Goal: Information Seeking & Learning: Learn about a topic

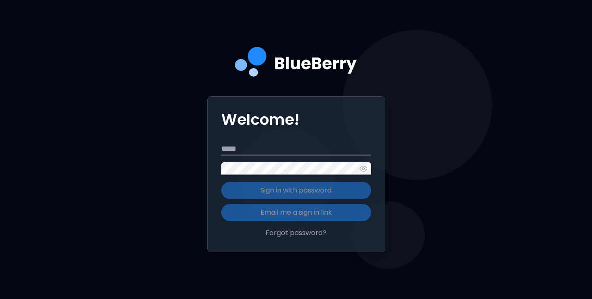
click at [335, 146] on input "Email" at bounding box center [296, 149] width 150 height 13
type input "**********"
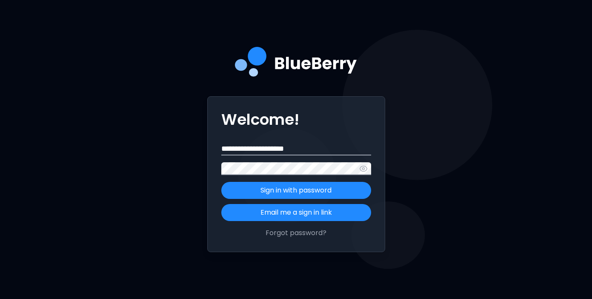
click at [221, 182] on button "Sign in with password" at bounding box center [296, 190] width 150 height 17
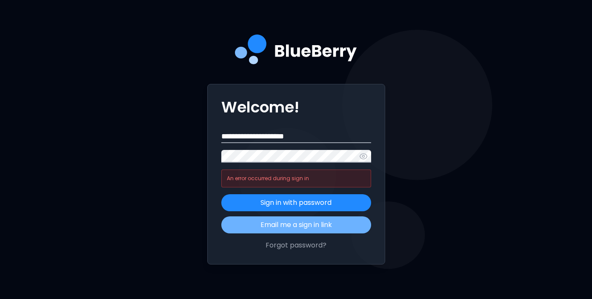
click at [331, 225] on button "Email me a sign in link" at bounding box center [296, 224] width 150 height 17
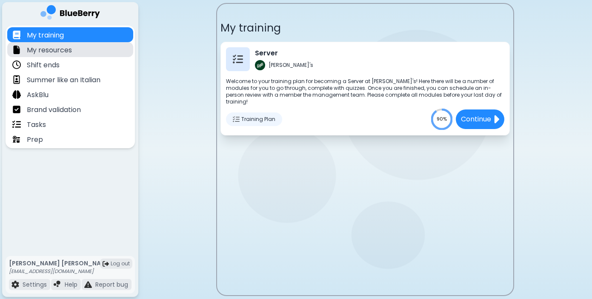
click at [59, 52] on p "My resources" at bounding box center [49, 50] width 45 height 10
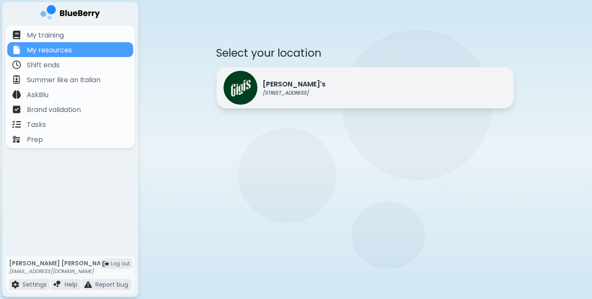
click at [295, 75] on div "[PERSON_NAME]'s [STREET_ADDRESS]" at bounding box center [275, 88] width 102 height 34
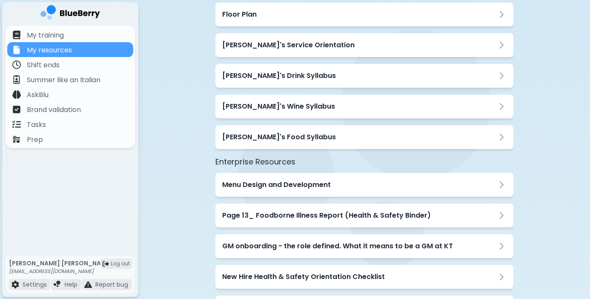
scroll to position [120, 0]
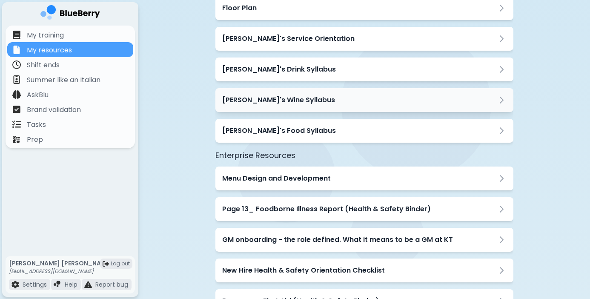
click at [279, 97] on h3 "[PERSON_NAME]'s Wine Syllabus" at bounding box center [278, 100] width 113 height 10
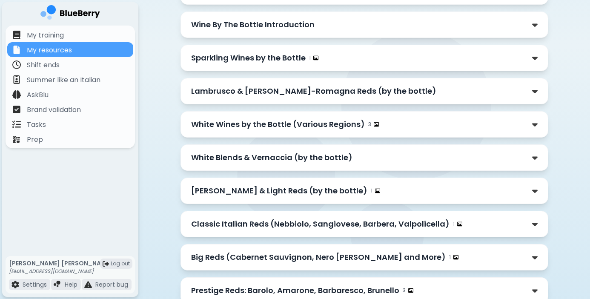
scroll to position [345, 0]
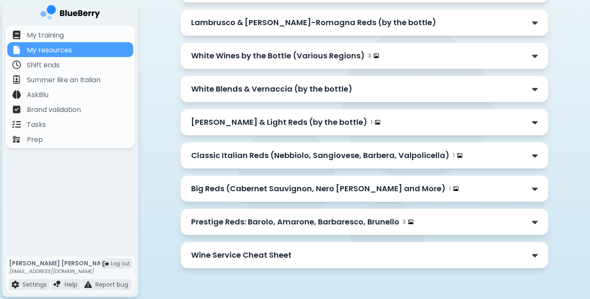
click at [251, 257] on p "Wine Service Cheat Sheet" at bounding box center [241, 255] width 101 height 12
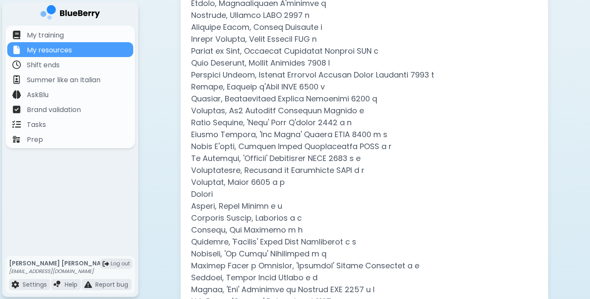
scroll to position [589, 0]
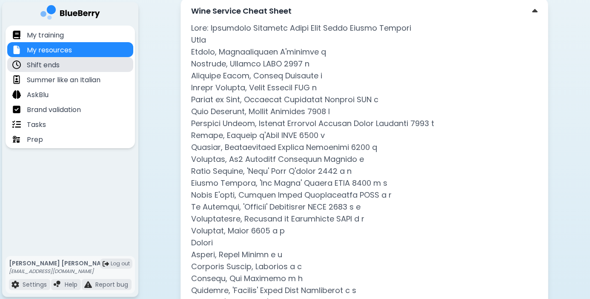
click at [65, 68] on div "Shift ends" at bounding box center [70, 64] width 126 height 15
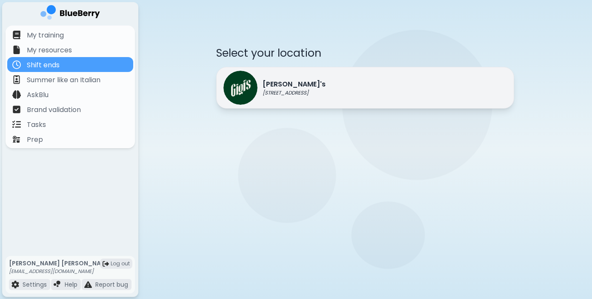
click at [274, 99] on div "[PERSON_NAME]'s [STREET_ADDRESS]" at bounding box center [275, 88] width 102 height 34
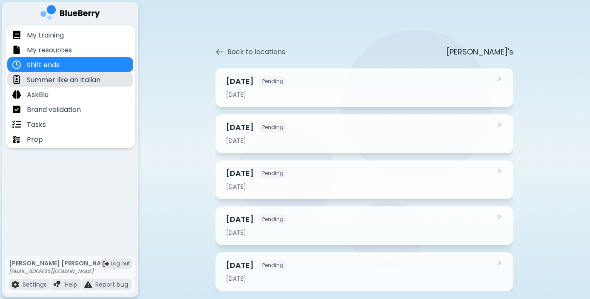
click at [60, 84] on p "Summer like an Italian" at bounding box center [64, 80] width 74 height 10
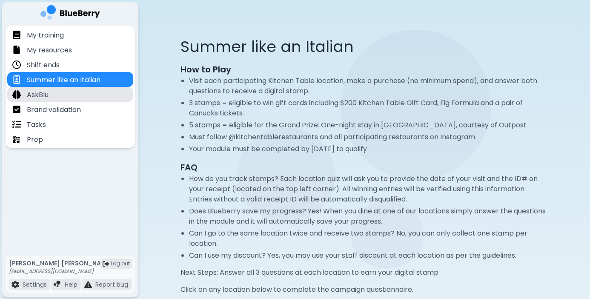
click at [59, 92] on div "AskBlu" at bounding box center [70, 94] width 126 height 15
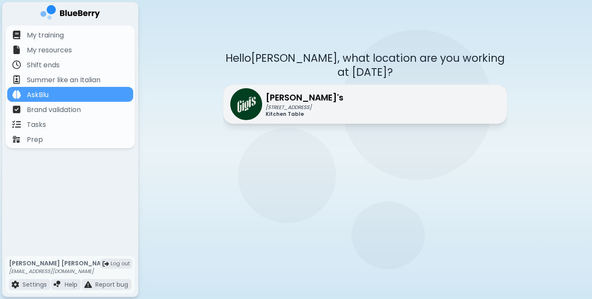
click at [313, 113] on p "Kitchen Table" at bounding box center [305, 114] width 78 height 7
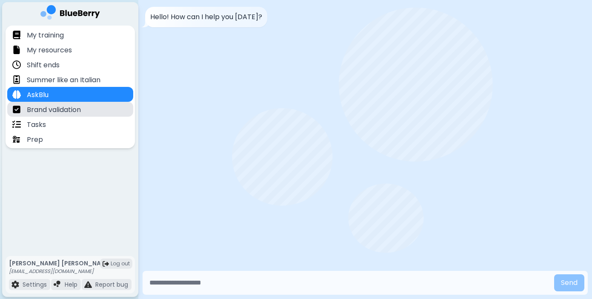
click at [67, 111] on p "Brand validation" at bounding box center [54, 110] width 54 height 10
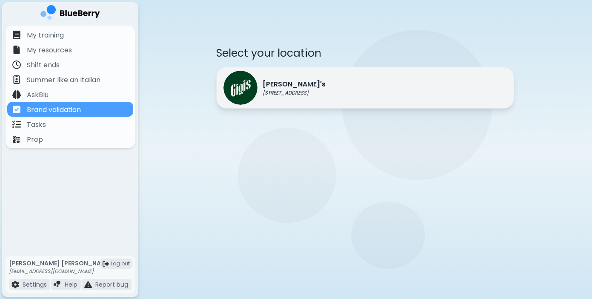
click at [319, 80] on div "[PERSON_NAME]'s [STREET_ADDRESS]" at bounding box center [365, 88] width 298 height 42
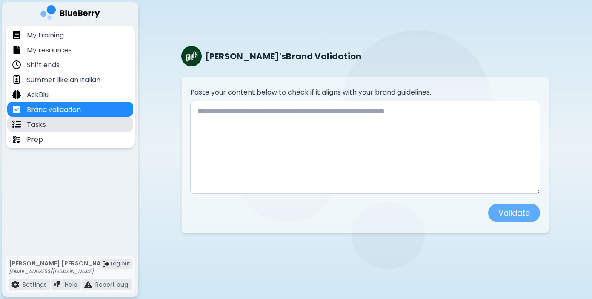
click at [40, 124] on p "Tasks" at bounding box center [36, 125] width 19 height 10
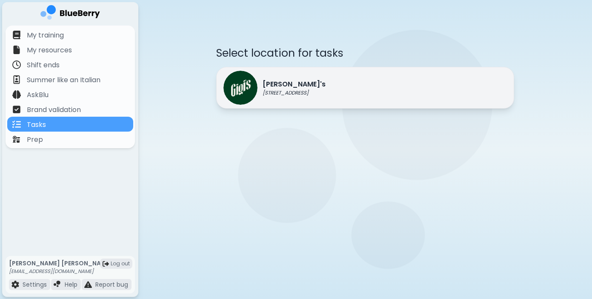
click at [254, 89] on img at bounding box center [241, 88] width 34 height 34
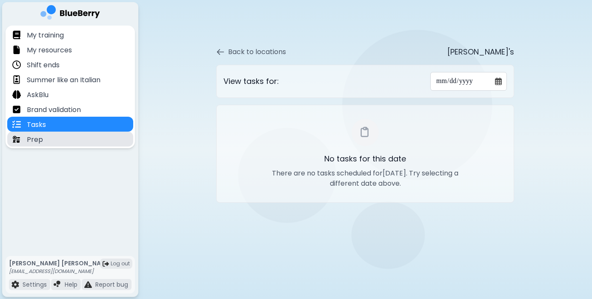
click at [89, 140] on div "Prep" at bounding box center [70, 139] width 126 height 15
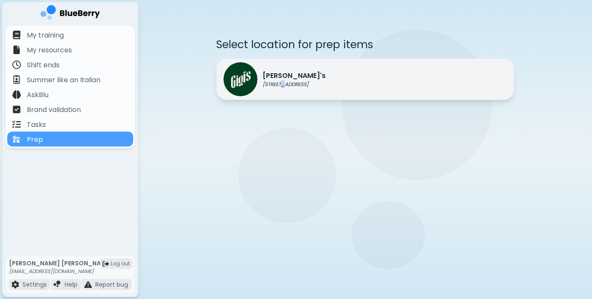
click at [285, 85] on p "[STREET_ADDRESS]" at bounding box center [294, 84] width 63 height 7
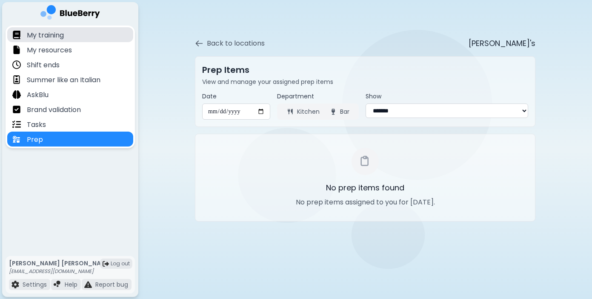
click at [53, 38] on p "My training" at bounding box center [45, 35] width 37 height 10
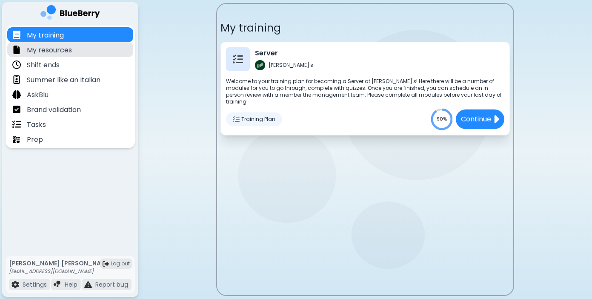
click at [51, 46] on p "My resources" at bounding box center [49, 50] width 45 height 10
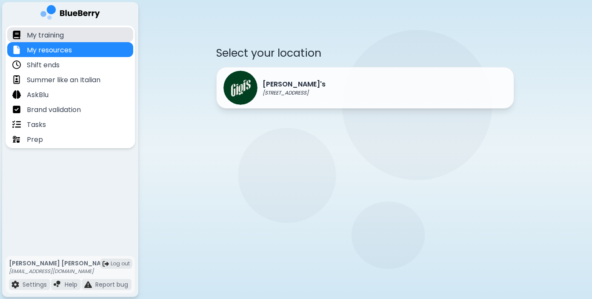
click at [56, 36] on p "My training" at bounding box center [45, 35] width 37 height 10
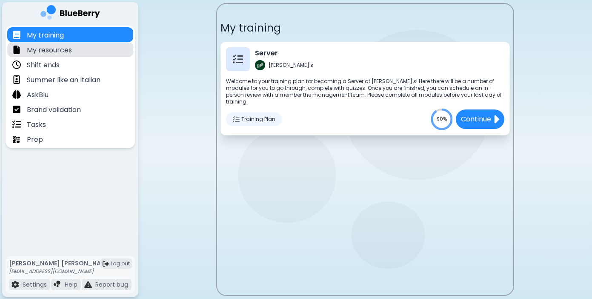
click at [71, 48] on p "My resources" at bounding box center [49, 50] width 45 height 10
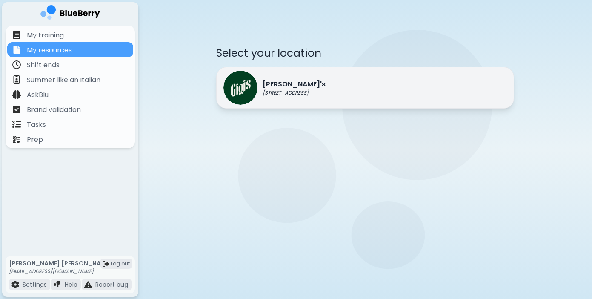
click at [332, 98] on div "[PERSON_NAME]'s [STREET_ADDRESS]" at bounding box center [365, 88] width 298 height 42
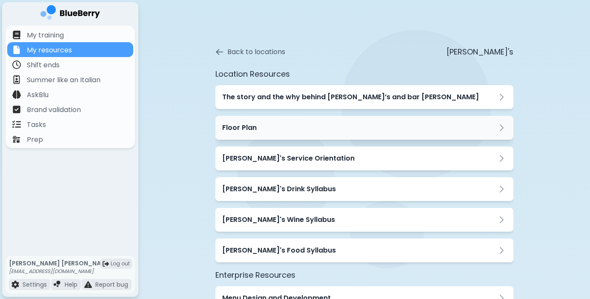
click at [266, 125] on div "Floor Plan" at bounding box center [364, 128] width 285 height 10
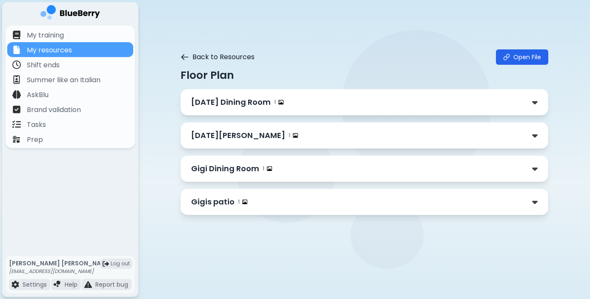
click at [187, 54] on icon at bounding box center [185, 57] width 9 height 9
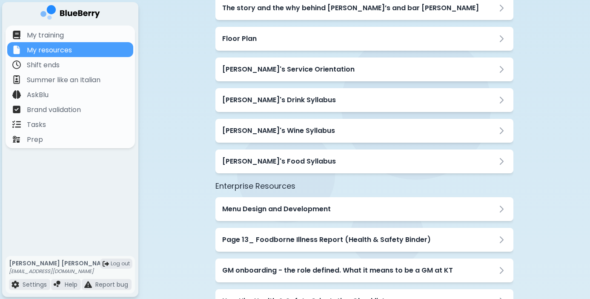
scroll to position [131, 0]
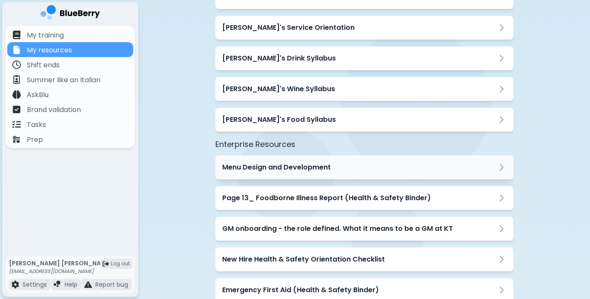
click at [269, 170] on h3 "Menu Design and Development" at bounding box center [276, 167] width 109 height 10
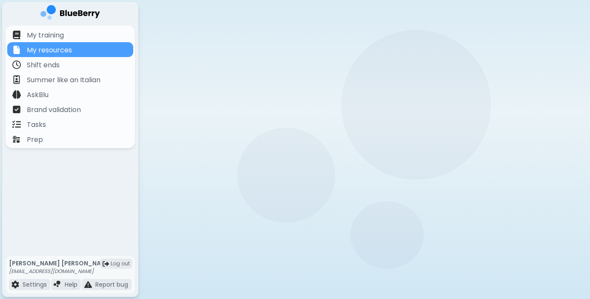
scroll to position [75, 0]
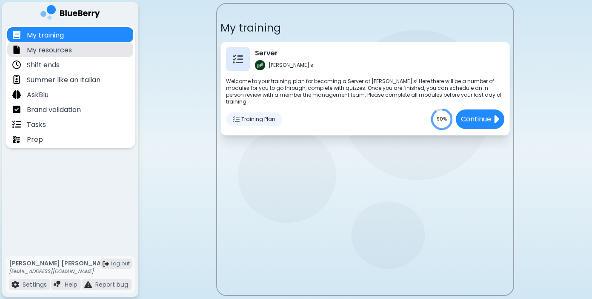
click at [73, 55] on div "My resources" at bounding box center [70, 49] width 126 height 15
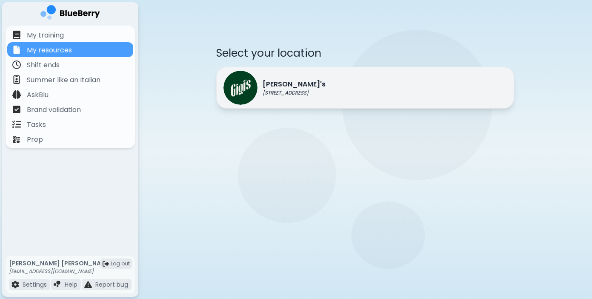
click at [312, 83] on p "[PERSON_NAME]'s" at bounding box center [294, 84] width 63 height 10
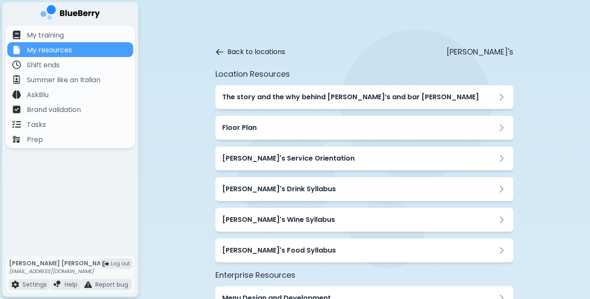
click at [228, 47] on button "Back to locations" at bounding box center [251, 52] width 70 height 10
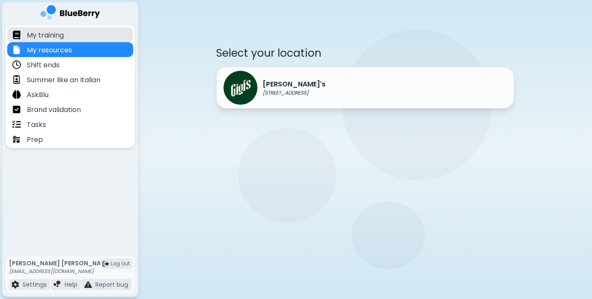
click at [59, 37] on p "My training" at bounding box center [45, 35] width 37 height 10
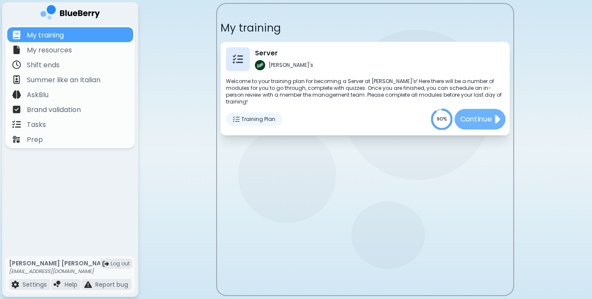
click at [486, 114] on p "Continue" at bounding box center [476, 119] width 32 height 11
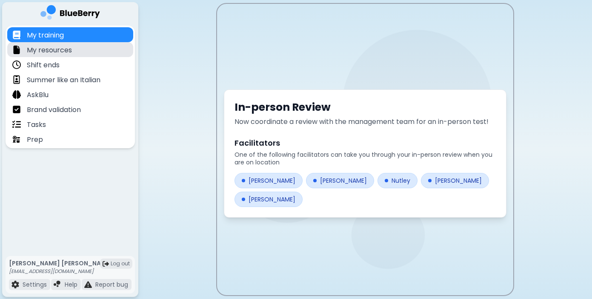
click at [40, 49] on p "My resources" at bounding box center [49, 50] width 45 height 10
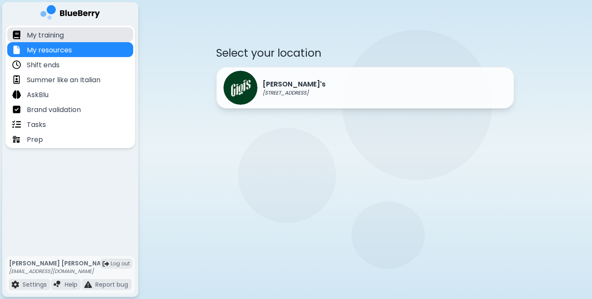
click at [45, 38] on p "My training" at bounding box center [45, 35] width 37 height 10
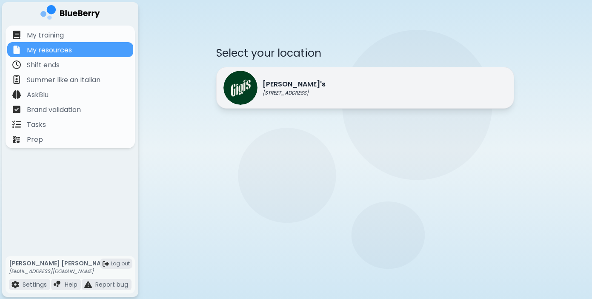
click at [270, 92] on p "[STREET_ADDRESS]" at bounding box center [294, 92] width 63 height 7
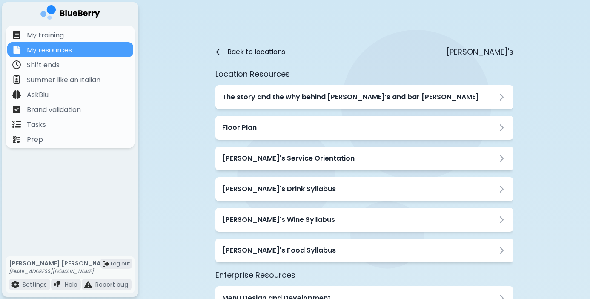
click at [269, 50] on button "Back to locations" at bounding box center [251, 52] width 70 height 10
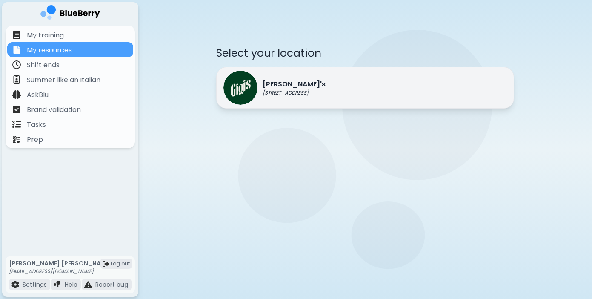
click at [263, 96] on div "[PERSON_NAME]'s [STREET_ADDRESS]" at bounding box center [275, 88] width 102 height 34
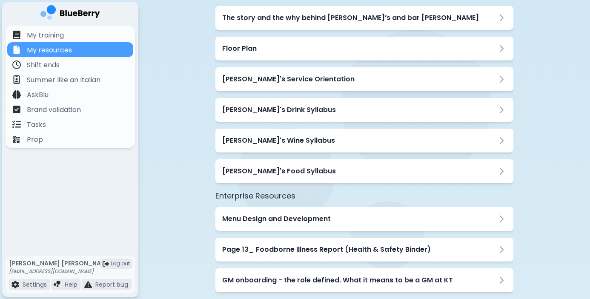
scroll to position [80, 0]
click at [325, 74] on div "[PERSON_NAME]'s Service Orientation" at bounding box center [364, 79] width 285 height 10
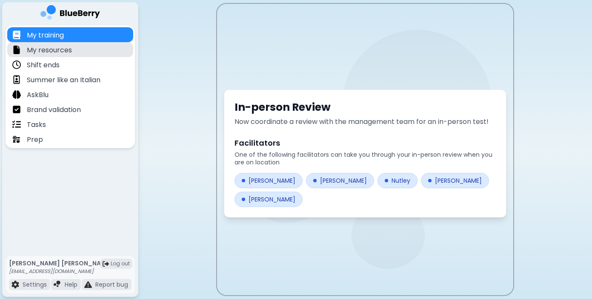
click at [79, 51] on div "My resources" at bounding box center [70, 49] width 126 height 15
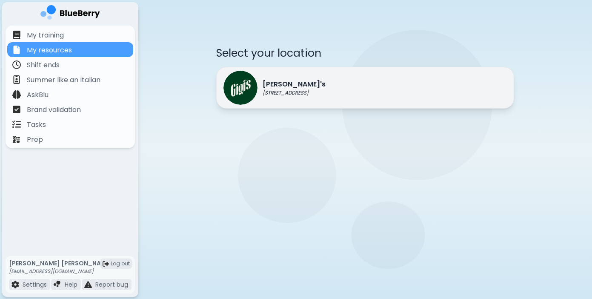
click at [297, 92] on p "[STREET_ADDRESS]" at bounding box center [294, 92] width 63 height 7
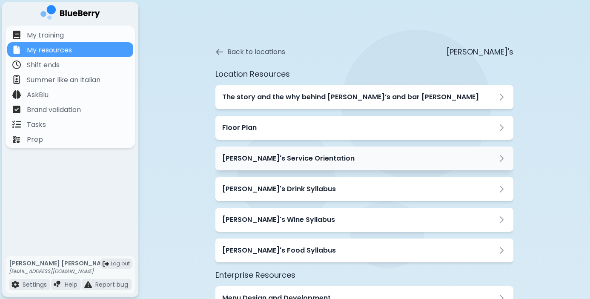
click at [250, 157] on h3 "[PERSON_NAME]'s Service Orientation" at bounding box center [288, 158] width 132 height 10
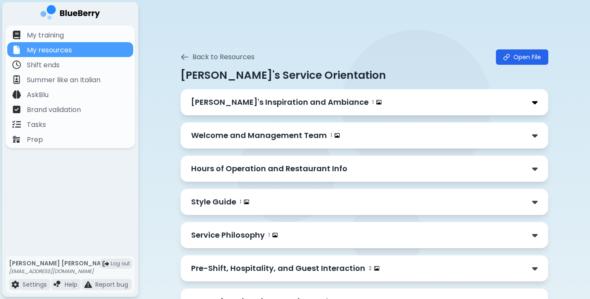
click at [534, 103] on img at bounding box center [535, 102] width 6 height 9
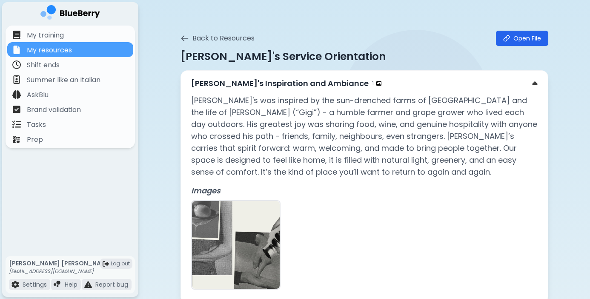
scroll to position [201, 0]
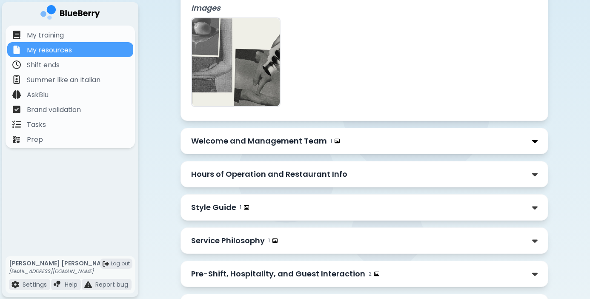
click at [533, 139] on img at bounding box center [535, 141] width 6 height 9
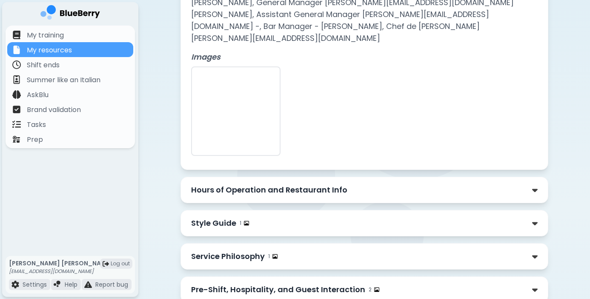
scroll to position [539, 0]
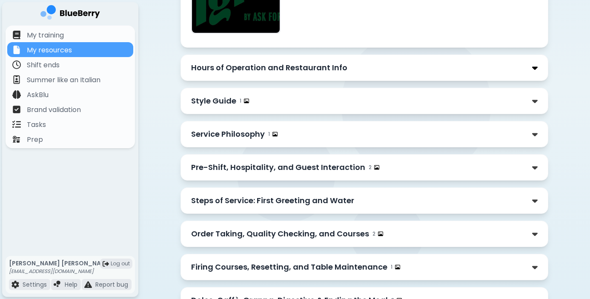
click at [536, 63] on img at bounding box center [535, 67] width 6 height 9
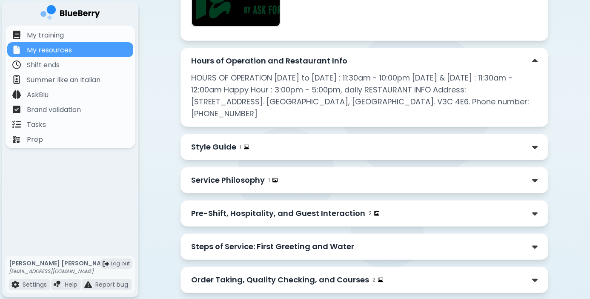
scroll to position [555, 0]
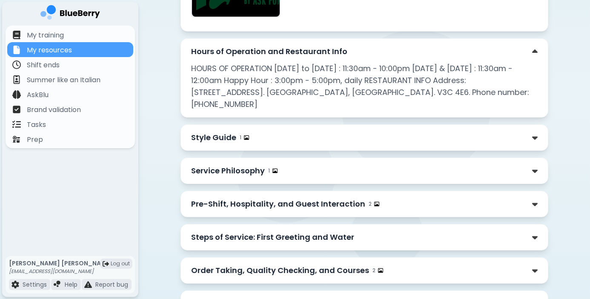
click at [531, 132] on div "Style Guide 1" at bounding box center [364, 138] width 347 height 12
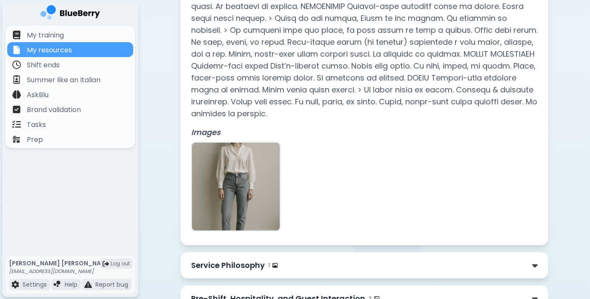
scroll to position [850, 0]
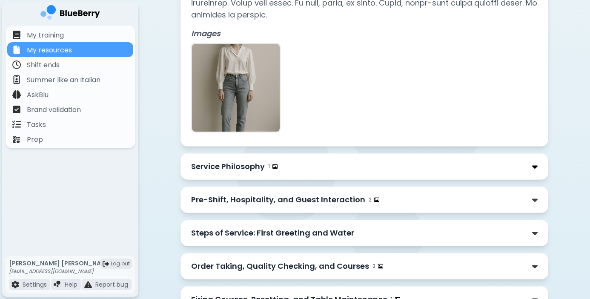
click at [537, 162] on img at bounding box center [535, 166] width 6 height 9
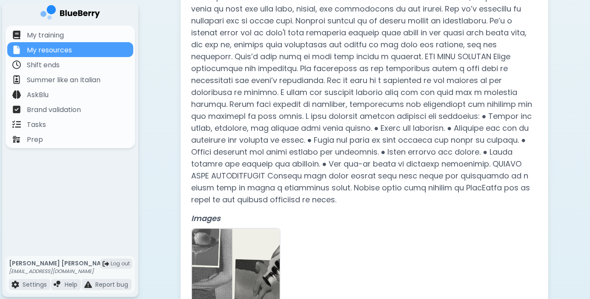
scroll to position [1219, 0]
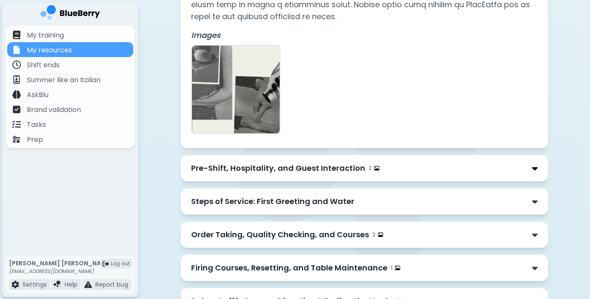
click at [536, 164] on img at bounding box center [535, 168] width 6 height 9
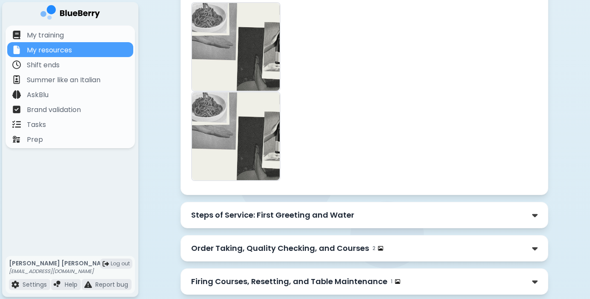
scroll to position [1670, 0]
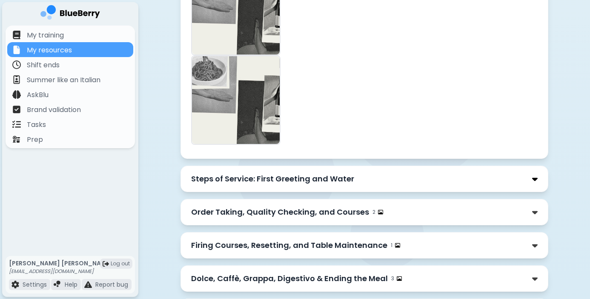
click at [532, 175] on img at bounding box center [535, 179] width 6 height 9
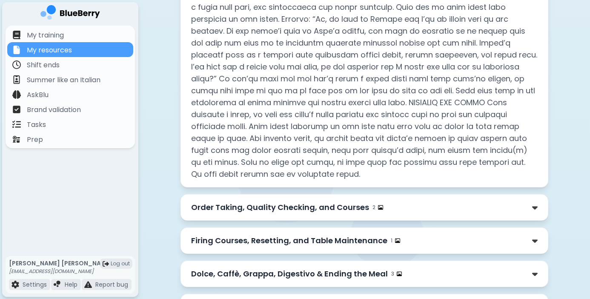
scroll to position [1943, 0]
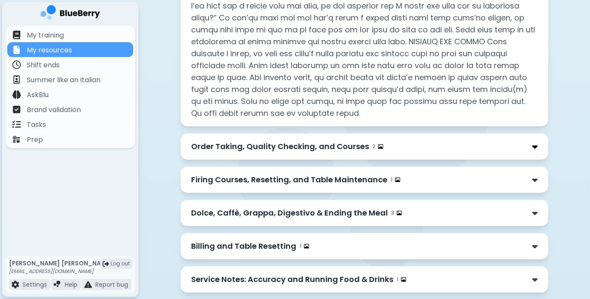
click at [536, 142] on img at bounding box center [535, 146] width 6 height 9
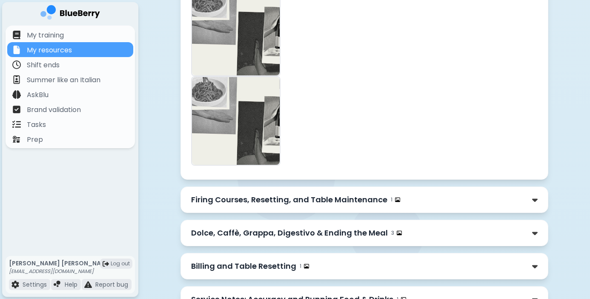
scroll to position [2405, 0]
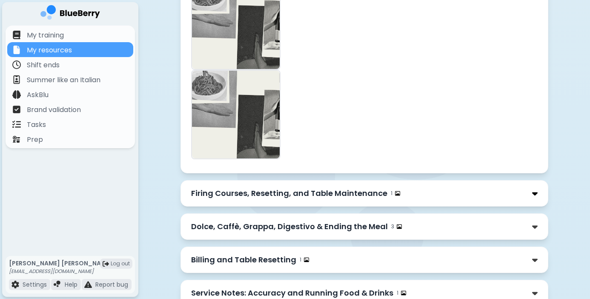
click at [535, 189] on img at bounding box center [535, 193] width 6 height 9
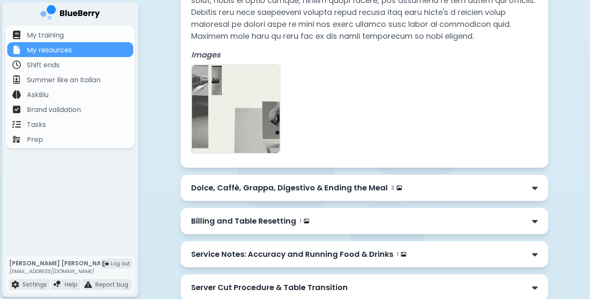
scroll to position [2811, 0]
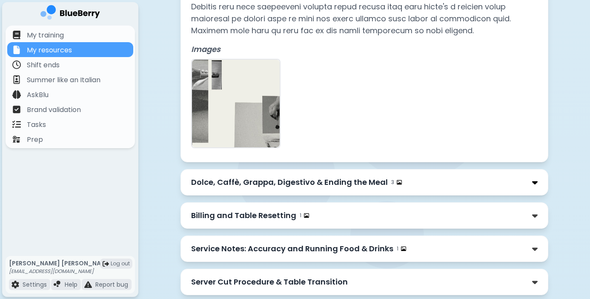
click at [535, 178] on img at bounding box center [535, 182] width 6 height 9
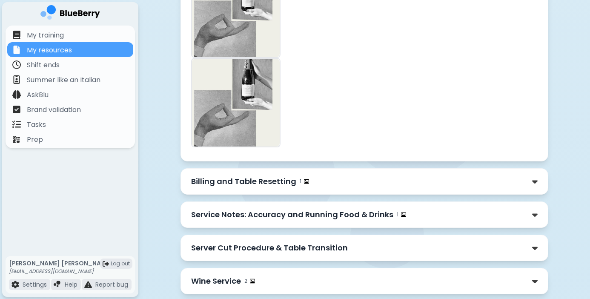
scroll to position [3301, 0]
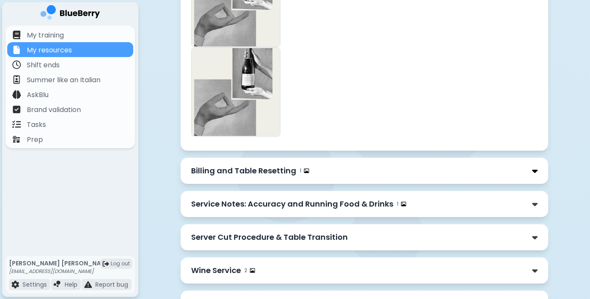
click at [536, 167] on img at bounding box center [535, 171] width 6 height 9
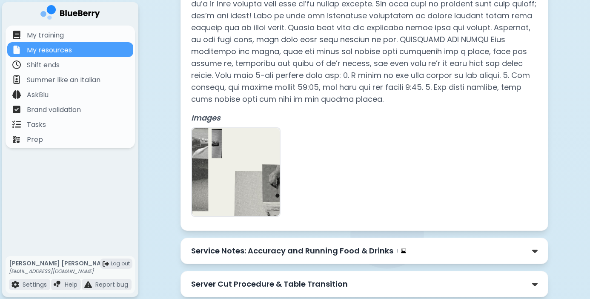
scroll to position [3705, 0]
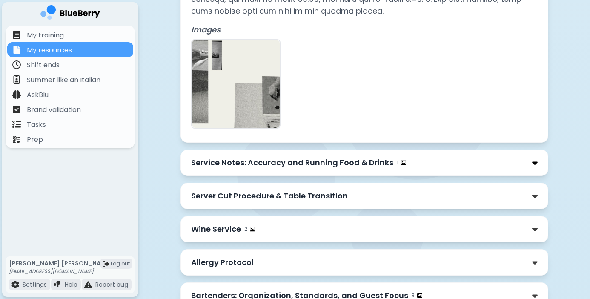
click at [535, 158] on img at bounding box center [535, 162] width 6 height 9
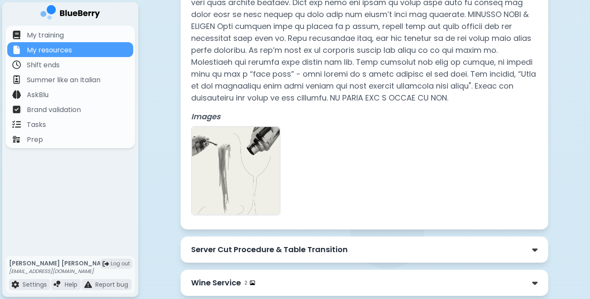
scroll to position [3935, 0]
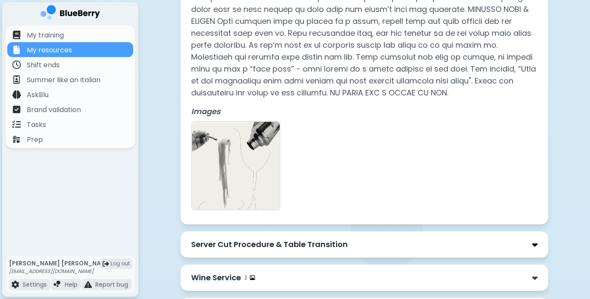
click at [532, 240] on img at bounding box center [535, 244] width 6 height 9
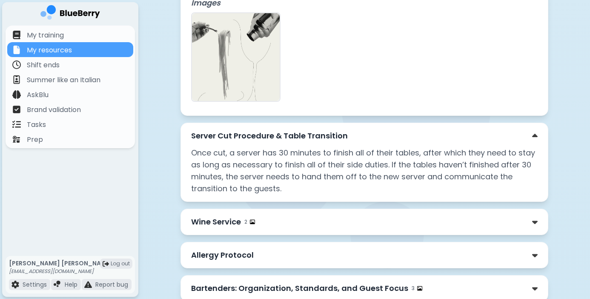
scroll to position [4127, 0]
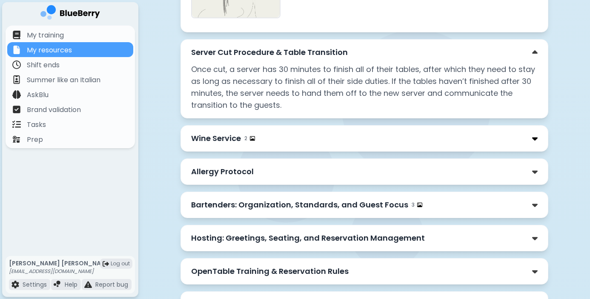
click at [534, 134] on img at bounding box center [535, 138] width 6 height 9
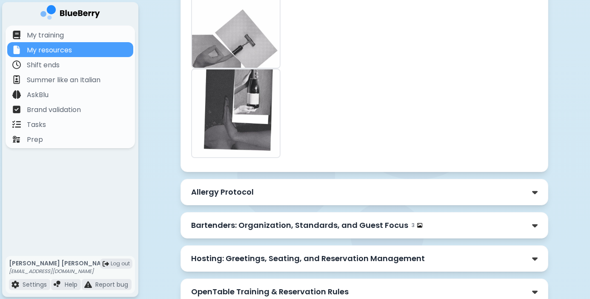
scroll to position [4646, 0]
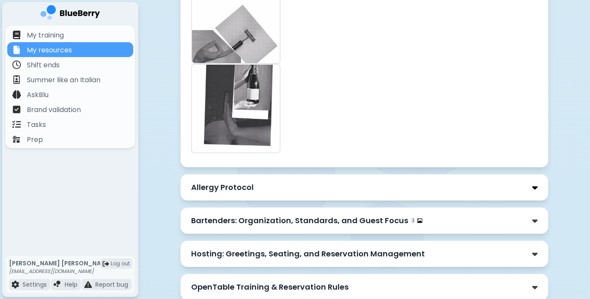
click at [535, 183] on img at bounding box center [535, 187] width 6 height 9
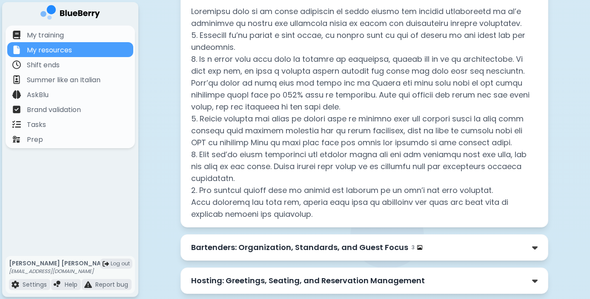
scroll to position [4883, 0]
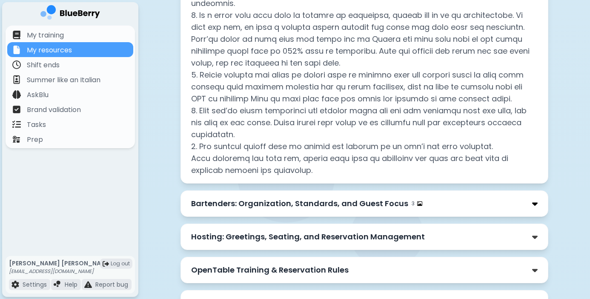
click at [534, 199] on img at bounding box center [535, 203] width 6 height 9
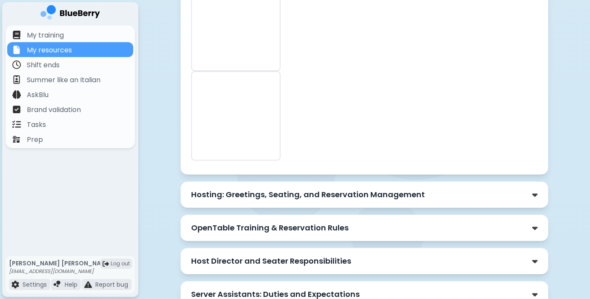
scroll to position [5490, 0]
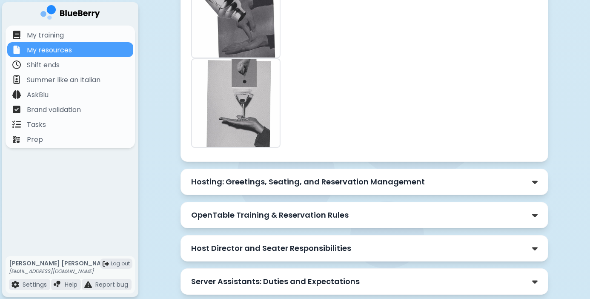
click at [392, 176] on p "Hosting: Greetings, Seating, and Reservation Management" at bounding box center [308, 182] width 234 height 12
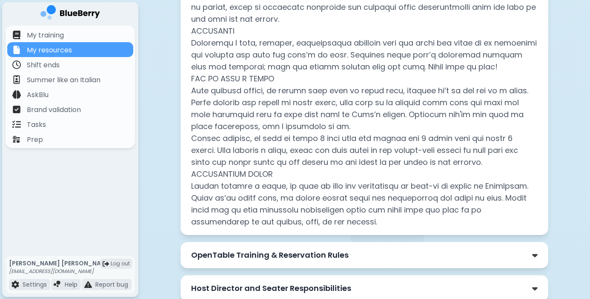
scroll to position [5746, 0]
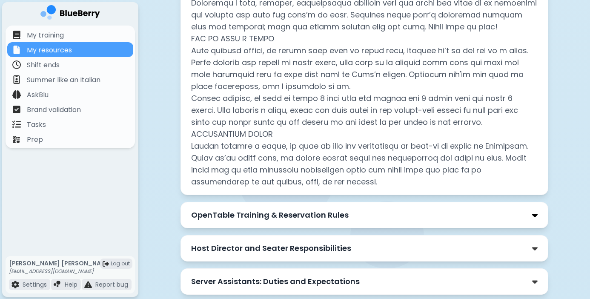
click at [535, 211] on img at bounding box center [535, 215] width 6 height 9
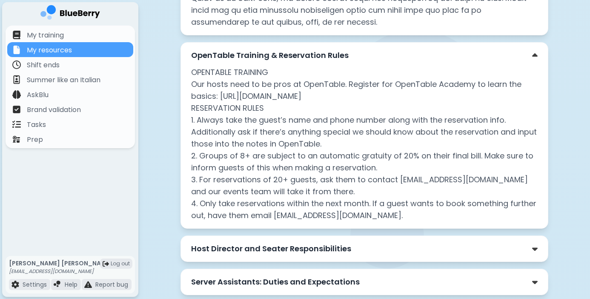
scroll to position [5906, 0]
click at [307, 242] on p "Host Director and Seater Responsibilities" at bounding box center [271, 248] width 160 height 12
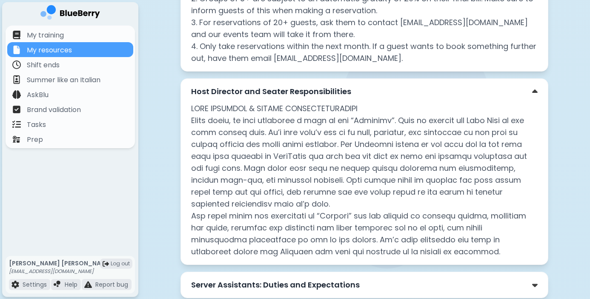
scroll to position [6066, 0]
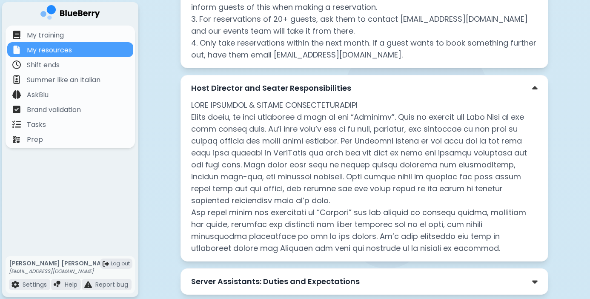
click at [531, 276] on div "Server Assistants: Duties and Expectations" at bounding box center [364, 282] width 347 height 12
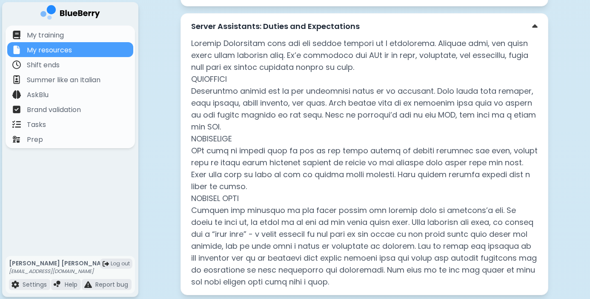
scroll to position [6322, 0]
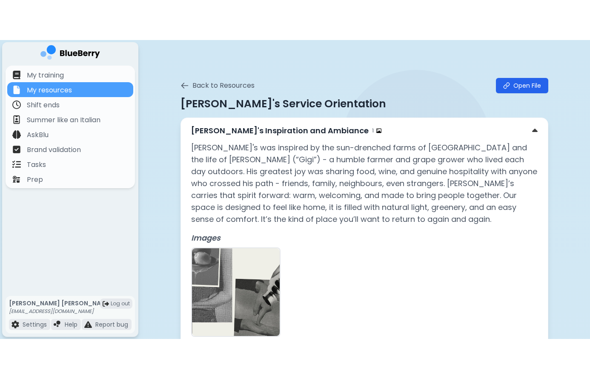
scroll to position [0, 0]
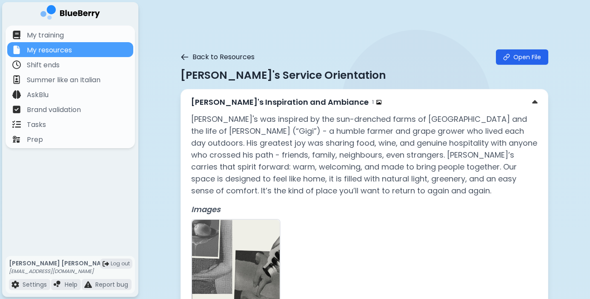
click at [202, 54] on button "Back to Resources" at bounding box center [218, 57] width 74 height 10
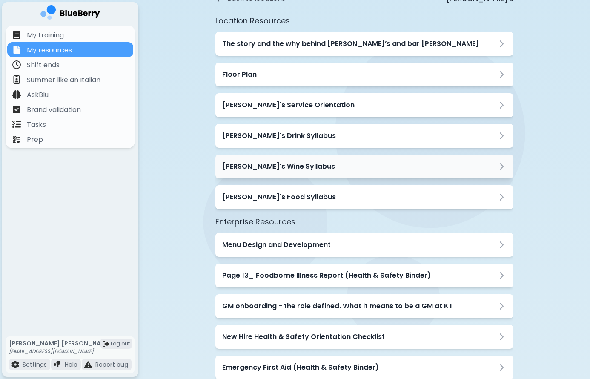
scroll to position [57, 0]
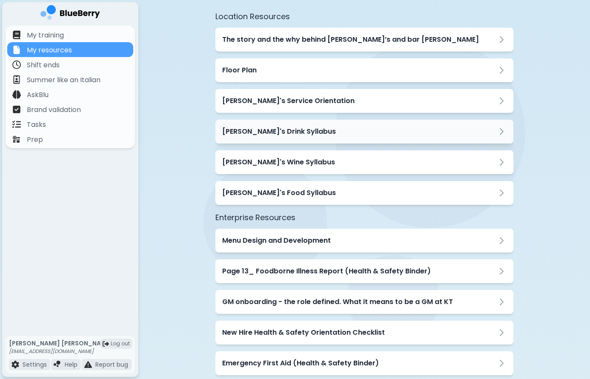
click at [258, 132] on h3 "[PERSON_NAME]'s Drink Syllabus" at bounding box center [279, 131] width 114 height 10
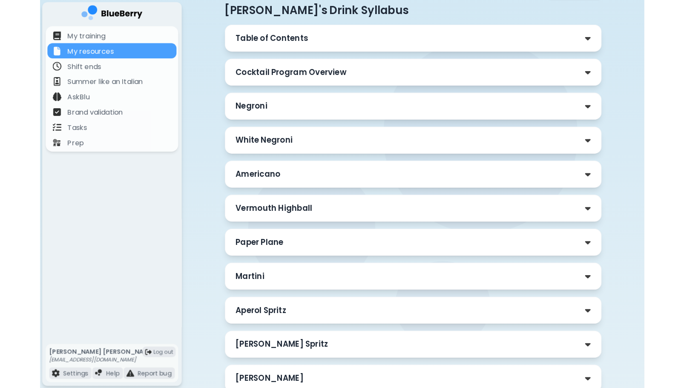
scroll to position [74, 0]
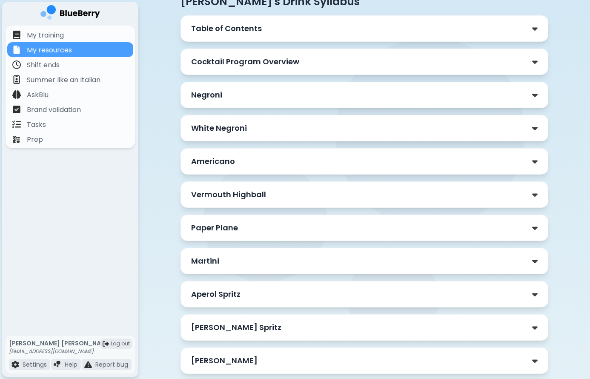
click at [261, 63] on p "Cocktail Program Overview" at bounding box center [245, 62] width 108 height 12
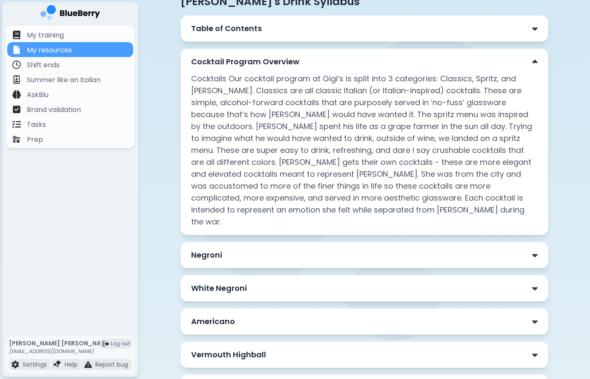
click at [262, 63] on p "Cocktail Program Overview" at bounding box center [245, 62] width 108 height 12
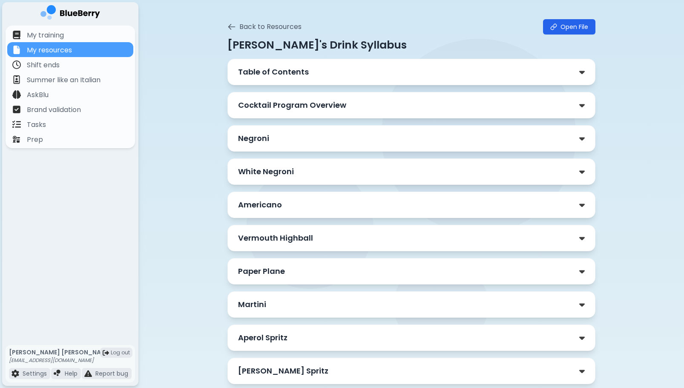
scroll to position [0, 0]
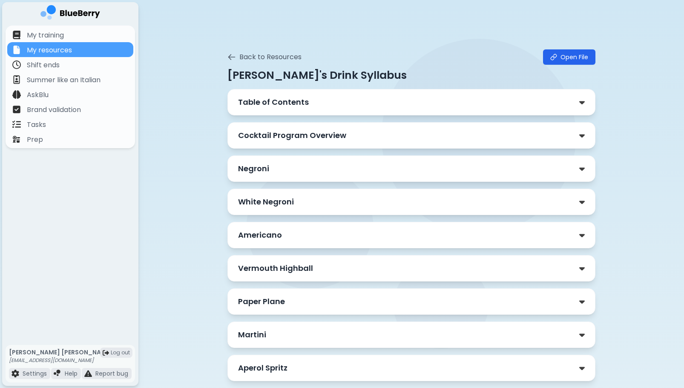
click at [354, 135] on div "Cocktail Program Overview" at bounding box center [411, 135] width 347 height 12
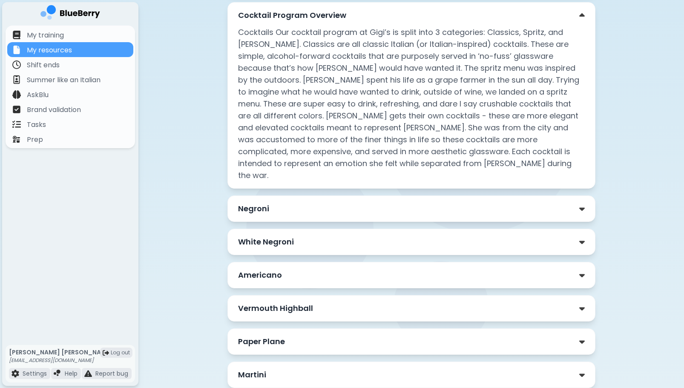
scroll to position [263, 0]
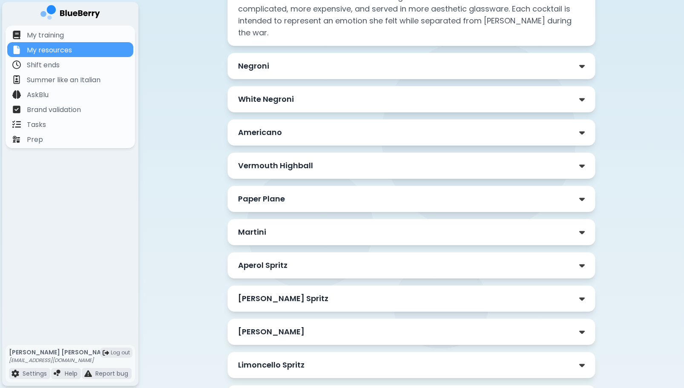
click at [385, 93] on div "White Negroni" at bounding box center [411, 99] width 368 height 26
click at [500, 93] on div "White Negroni" at bounding box center [411, 99] width 347 height 12
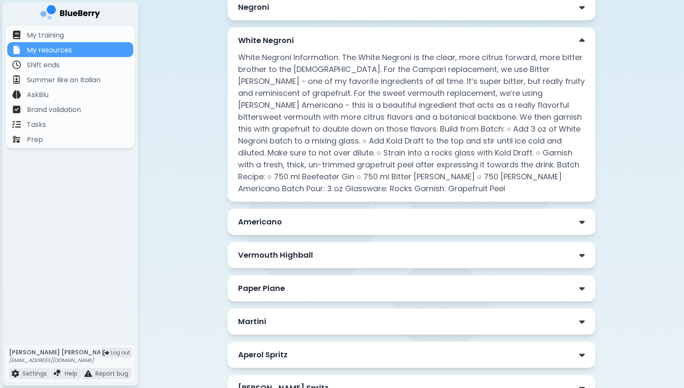
scroll to position [359, 0]
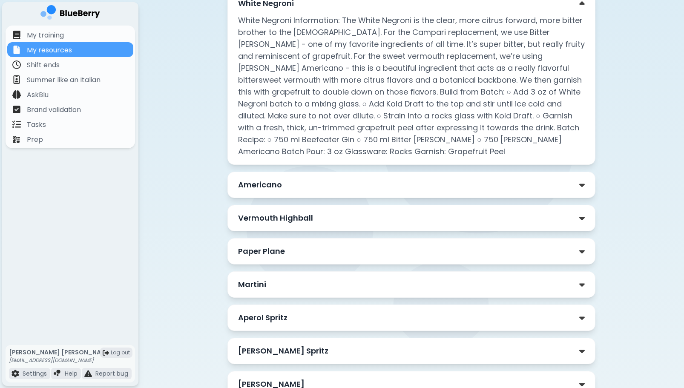
click at [273, 245] on p "Paper Plane" at bounding box center [261, 251] width 47 height 12
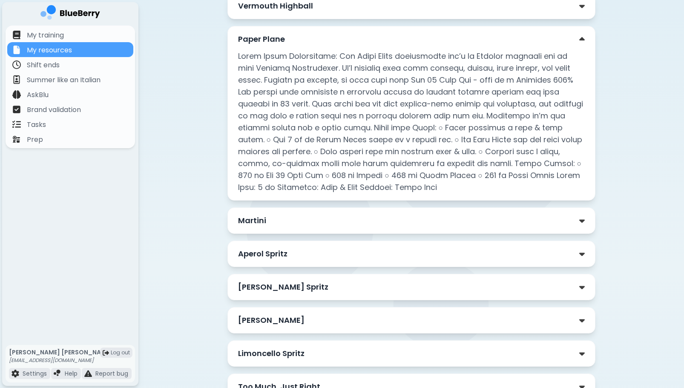
scroll to position [578, 0]
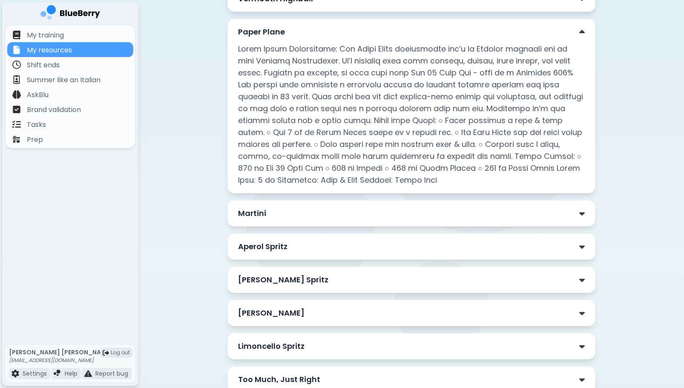
click at [263, 207] on p "Martini" at bounding box center [252, 213] width 28 height 12
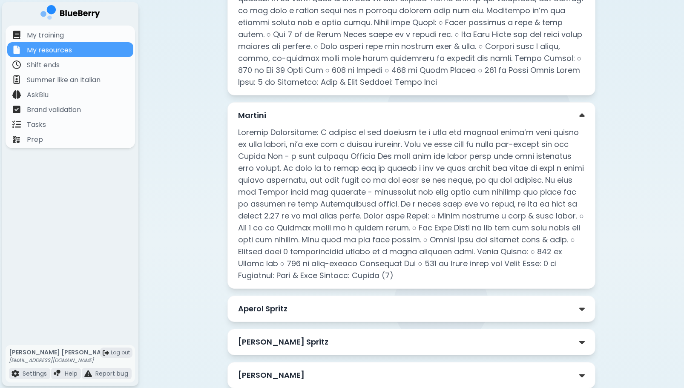
scroll to position [754, 0]
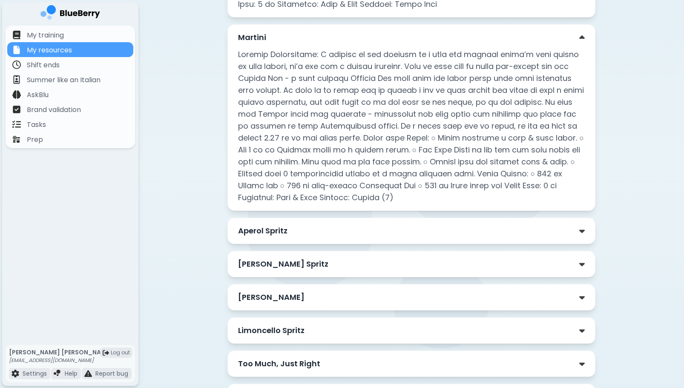
click at [282, 258] on p "[PERSON_NAME] Spritz" at bounding box center [283, 264] width 90 height 12
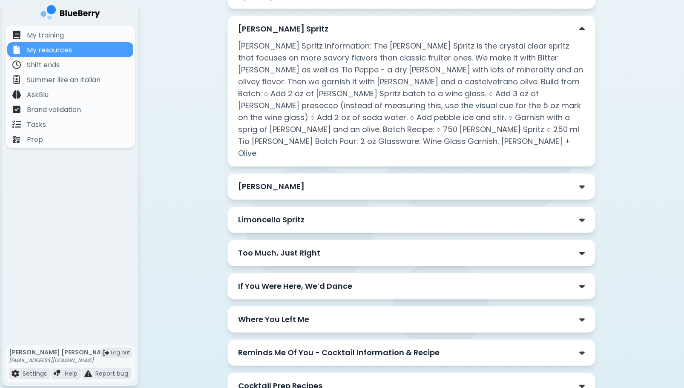
scroll to position [997, 0]
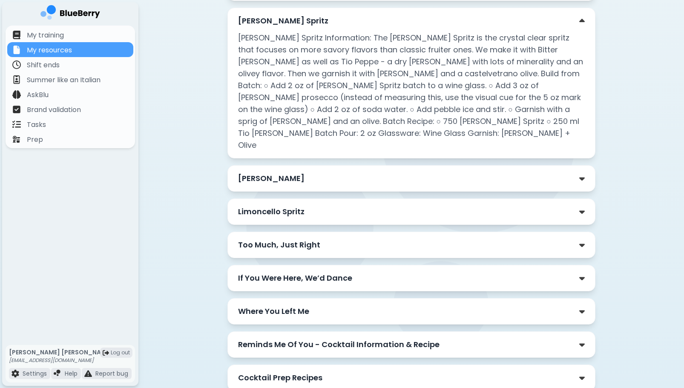
click at [262, 299] on p "Where You Left Me" at bounding box center [273, 311] width 71 height 12
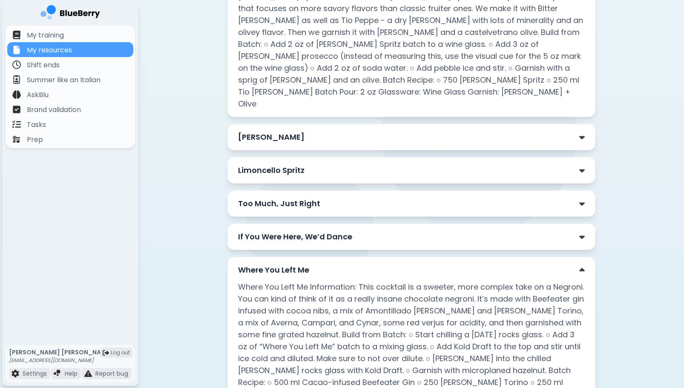
scroll to position [1045, 0]
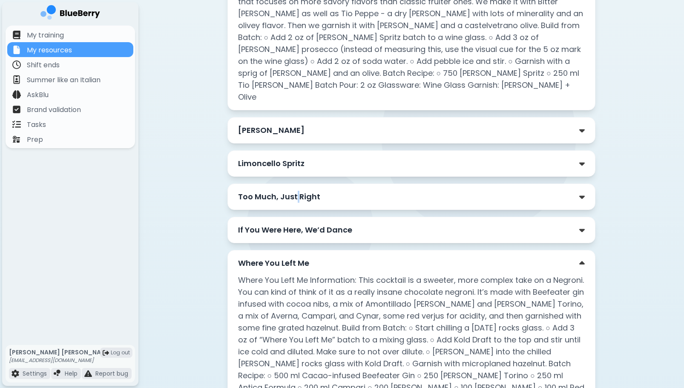
click at [297, 191] on p "Too Much, Just Right" at bounding box center [279, 197] width 82 height 12
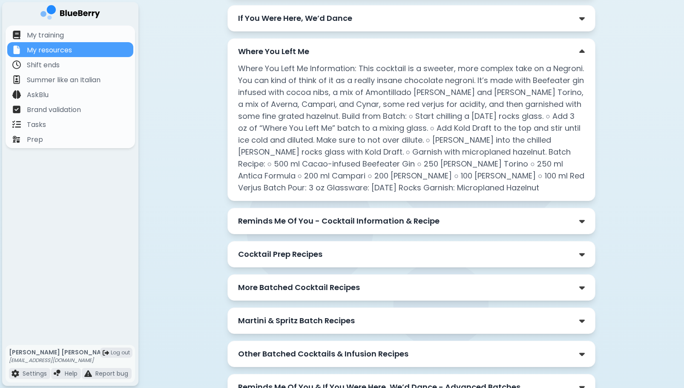
scroll to position [1436, 0]
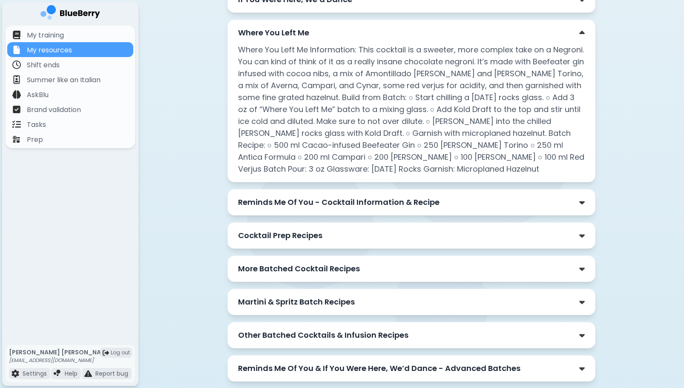
click at [448, 196] on div "Reminds Me Of You - Cocktail Information & Recipe" at bounding box center [411, 202] width 347 height 12
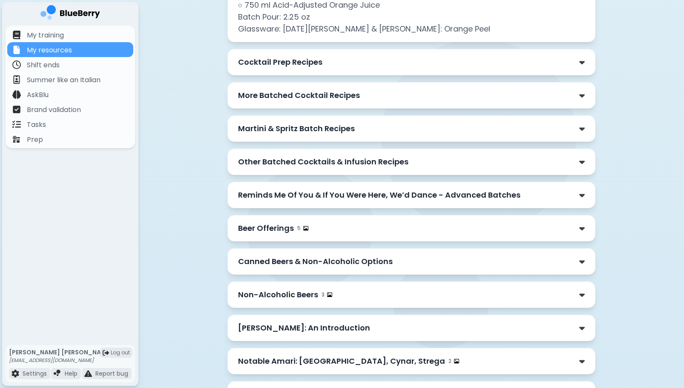
scroll to position [1880, 0]
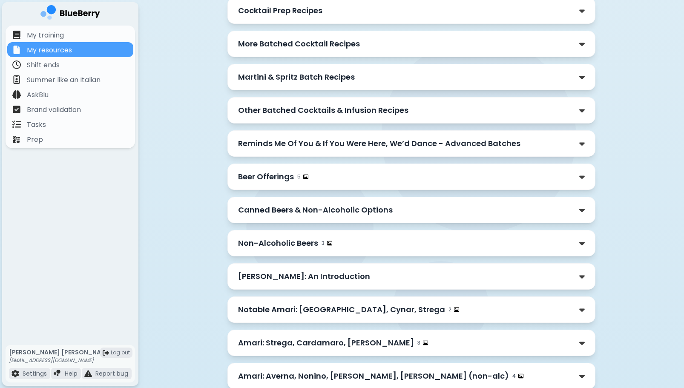
click at [285, 171] on p "Beer Offerings" at bounding box center [266, 177] width 56 height 12
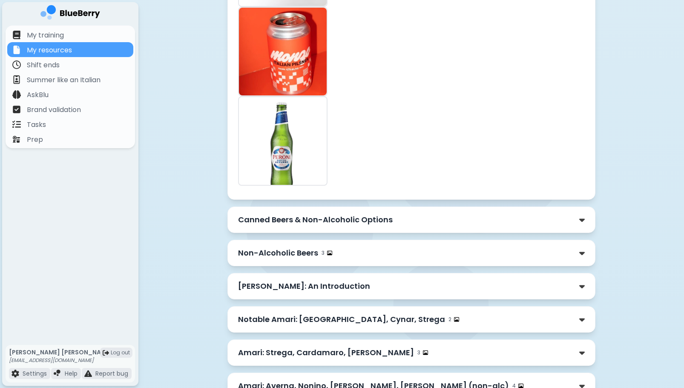
scroll to position [2492, 0]
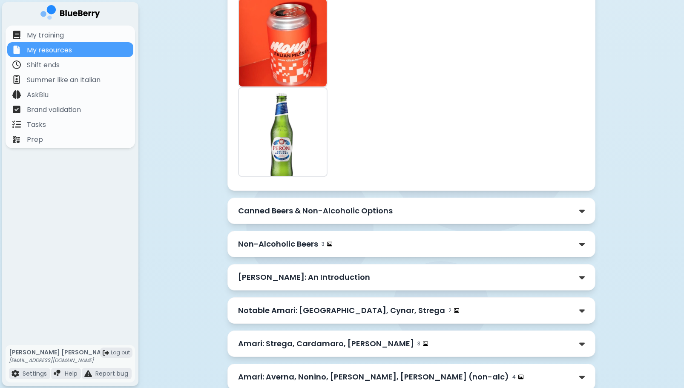
click at [312, 271] on p "[PERSON_NAME]: An Introduction" at bounding box center [304, 277] width 132 height 12
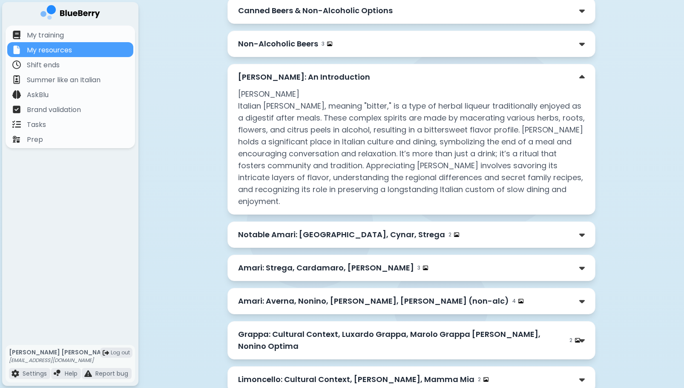
scroll to position [2693, 0]
click at [354, 228] on p "Notable Amari: [GEOGRAPHIC_DATA], Cynar, Strega" at bounding box center [341, 234] width 207 height 12
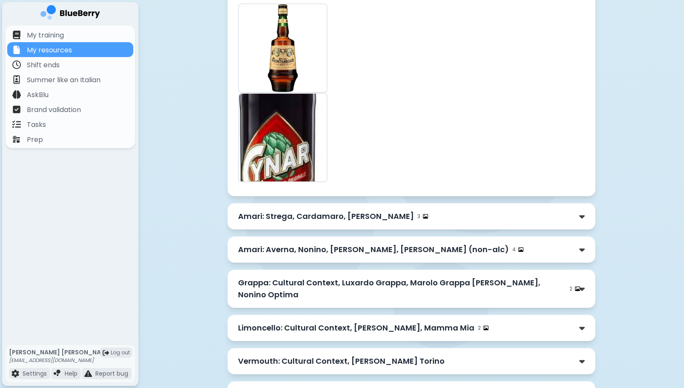
scroll to position [3339, 0]
click at [248, 276] on p "Grappa: Cultural Context, Luxardo Grappa, Marolo Grappa [PERSON_NAME], Nonino O…" at bounding box center [402, 288] width 328 height 24
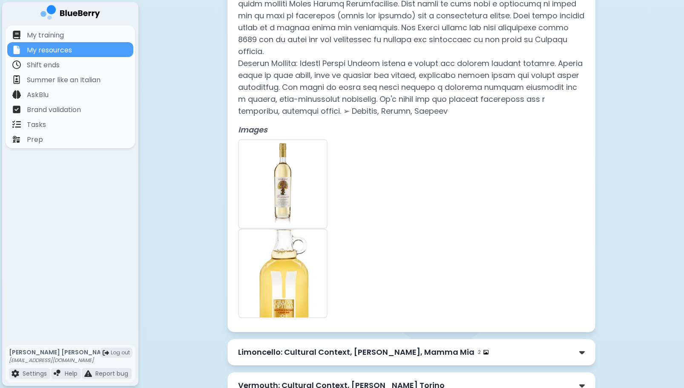
scroll to position [4267, 0]
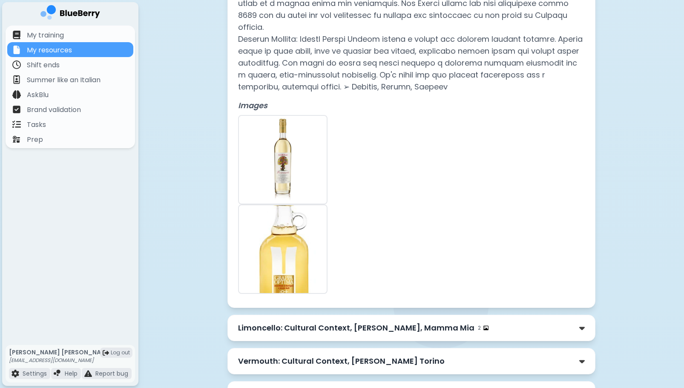
click at [406, 299] on p "Limoncello: Cultural Context, [PERSON_NAME], Mamma Mia" at bounding box center [356, 328] width 236 height 12
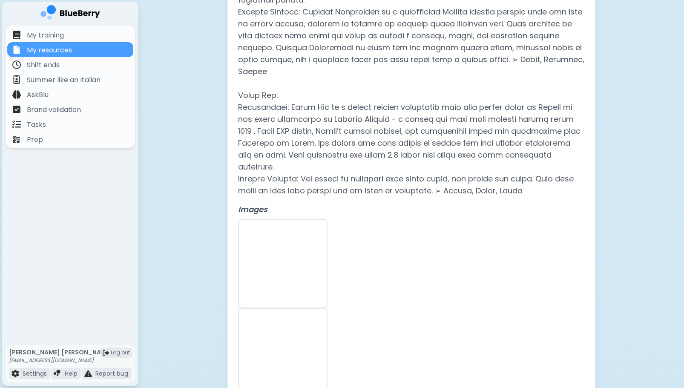
scroll to position [4838, 0]
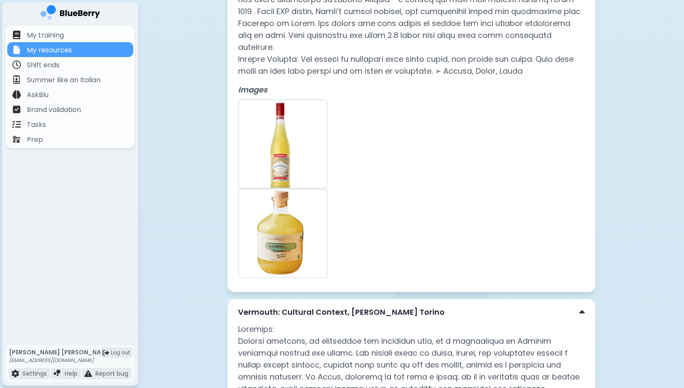
scroll to position [5117, 0]
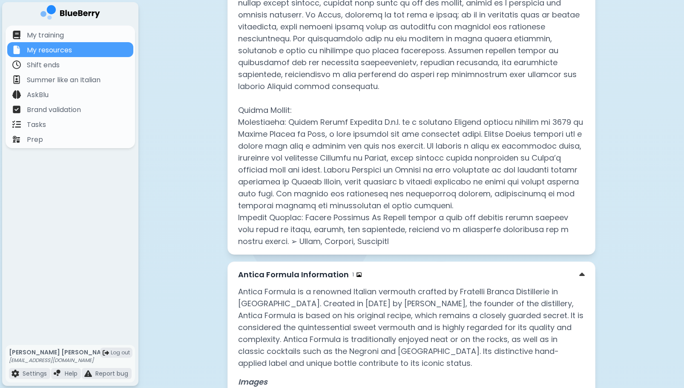
scroll to position [5324, 0]
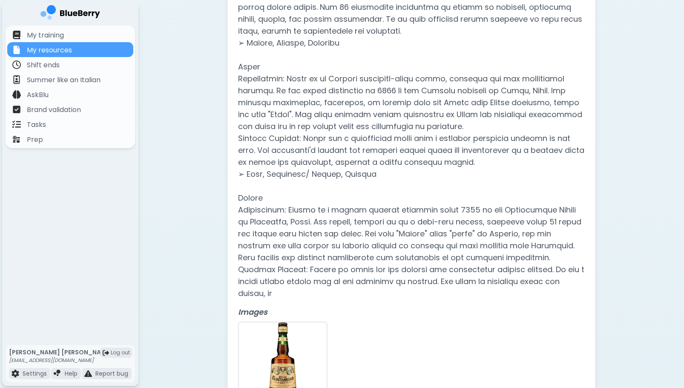
scroll to position [2980, 0]
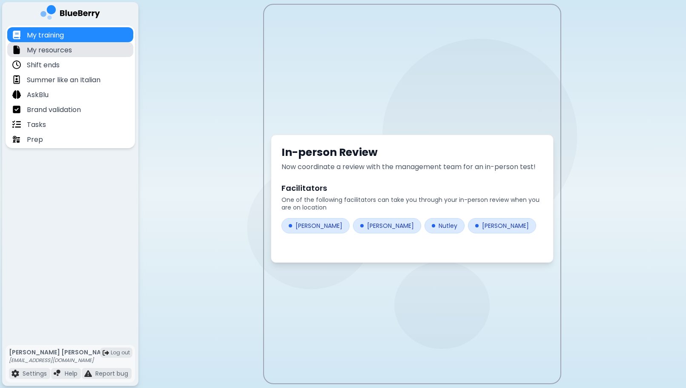
click at [79, 47] on div "My resources" at bounding box center [70, 49] width 126 height 15
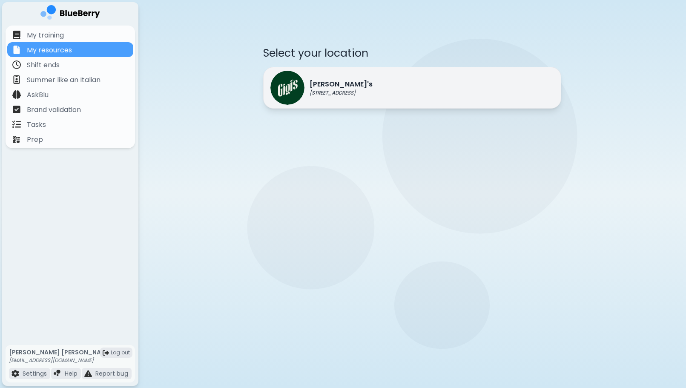
click at [403, 87] on div "[PERSON_NAME]'s [STREET_ADDRESS]" at bounding box center [412, 88] width 298 height 42
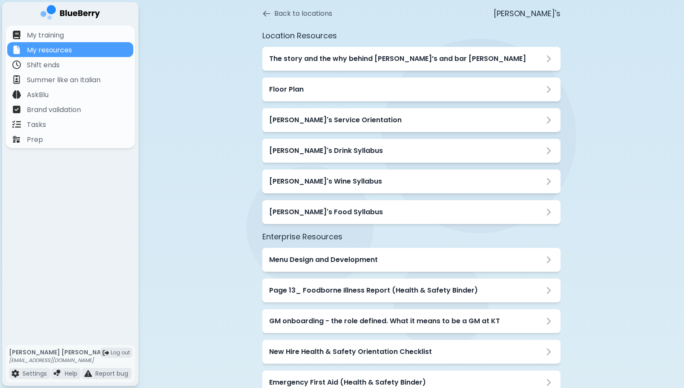
scroll to position [80, 0]
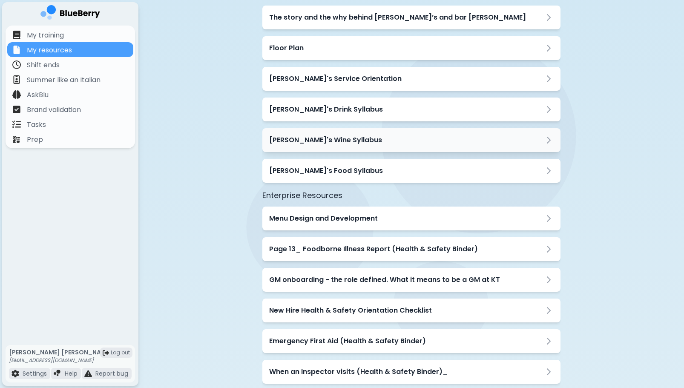
click at [321, 134] on div "[PERSON_NAME]'s Wine Syllabus" at bounding box center [411, 140] width 298 height 24
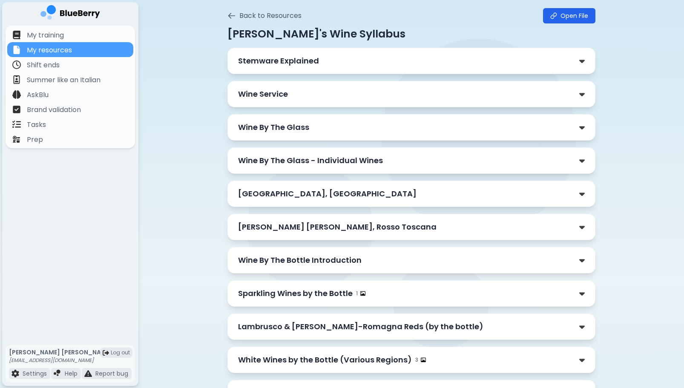
scroll to position [0, 0]
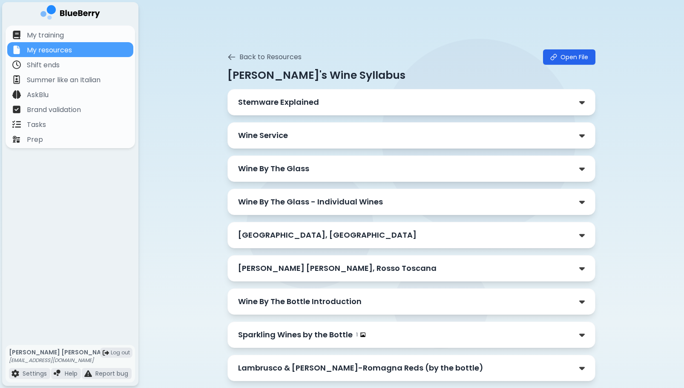
click at [335, 99] on div "Stemware Explained" at bounding box center [411, 102] width 347 height 12
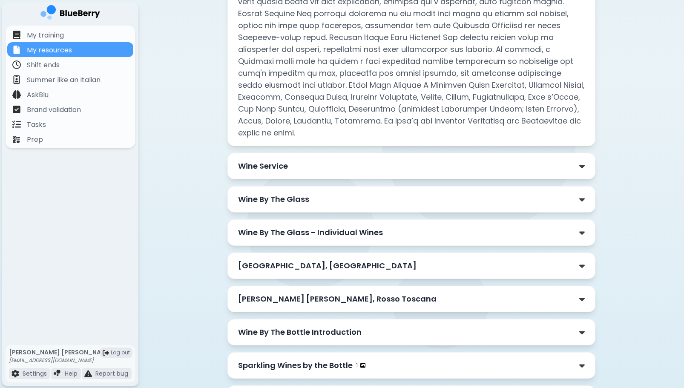
scroll to position [572, 0]
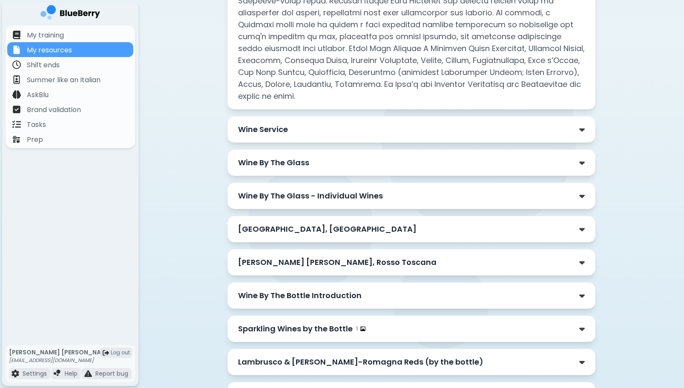
click at [278, 129] on p "Wine Service" at bounding box center [263, 130] width 50 height 12
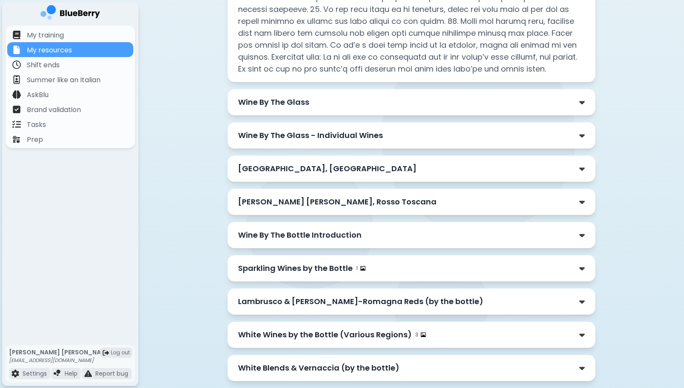
scroll to position [900, 0]
click at [315, 102] on div "Wine By The Glass" at bounding box center [411, 101] width 347 height 12
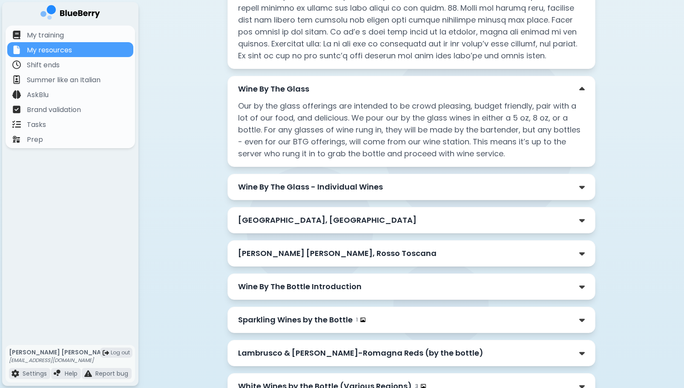
scroll to position [919, 0]
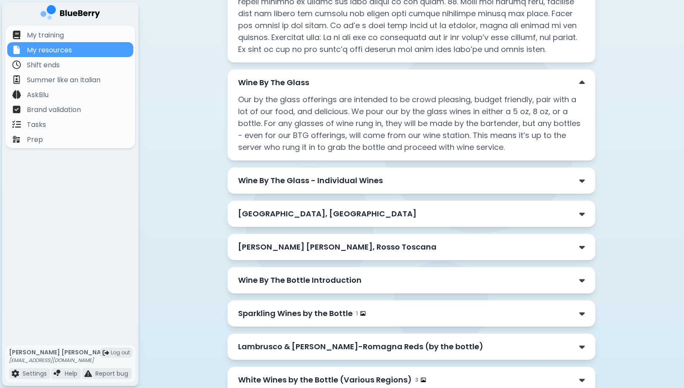
click at [332, 179] on p "Wine By The Glass - Individual Wines" at bounding box center [310, 181] width 145 height 12
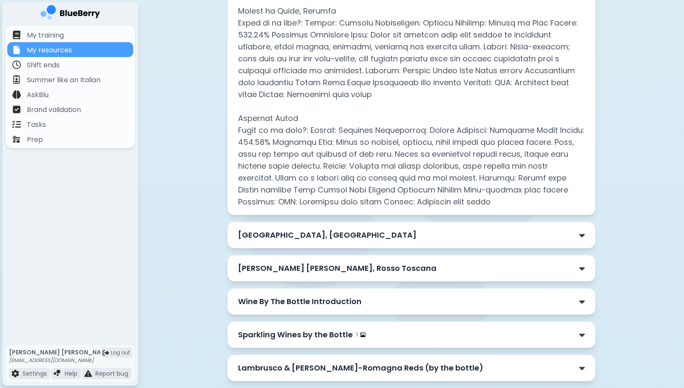
scroll to position [2027, 0]
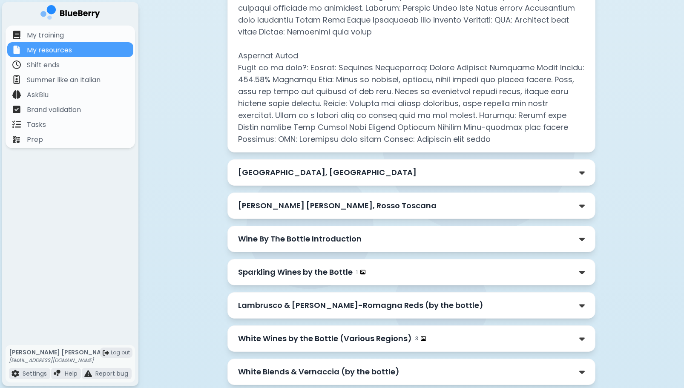
click at [330, 167] on p "[GEOGRAPHIC_DATA], [GEOGRAPHIC_DATA]" at bounding box center [327, 173] width 178 height 12
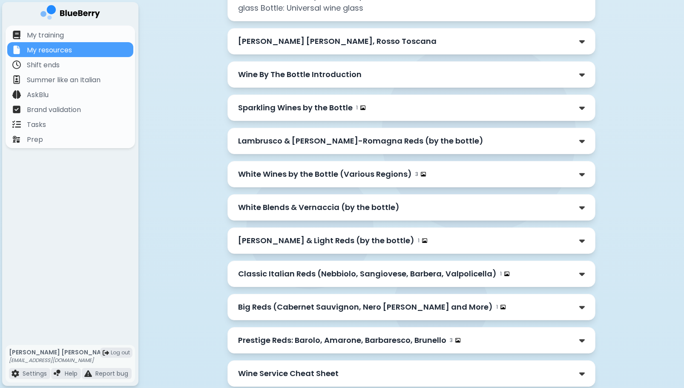
scroll to position [2285, 0]
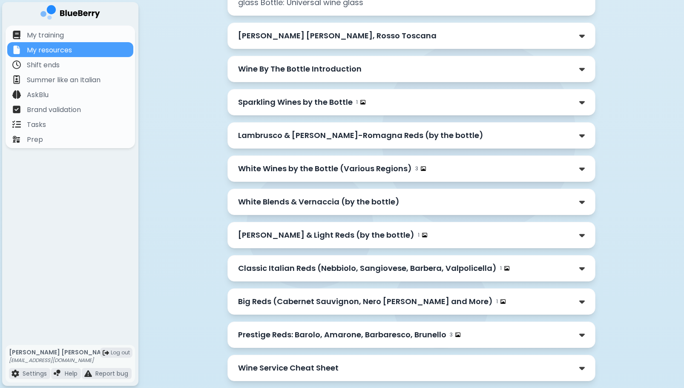
click at [337, 362] on p "Wine Service Cheat Sheet" at bounding box center [288, 368] width 101 height 12
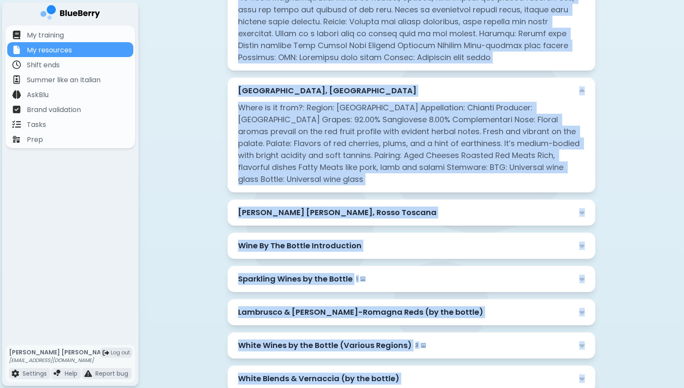
scroll to position [2145, 0]
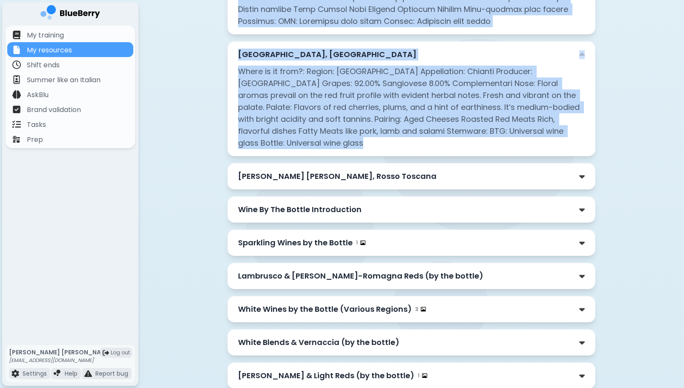
drag, startPoint x: 236, startPoint y: 92, endPoint x: 615, endPoint y: 144, distance: 382.7
click at [581, 172] on img at bounding box center [582, 176] width 6 height 9
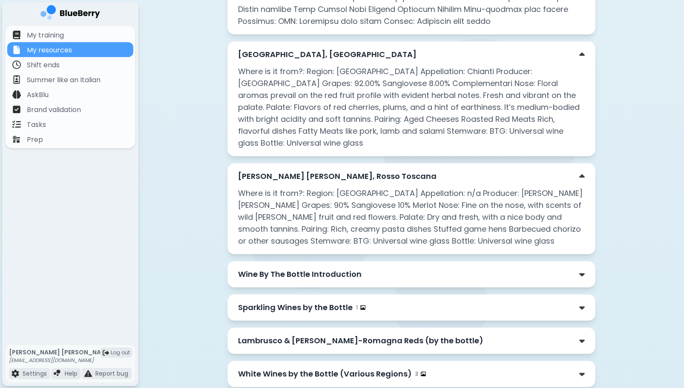
click at [355, 163] on div "Tenuta Rossetti, Rosso Toscana Where is it from?: Region: Toscana Appellation: …" at bounding box center [411, 208] width 368 height 91
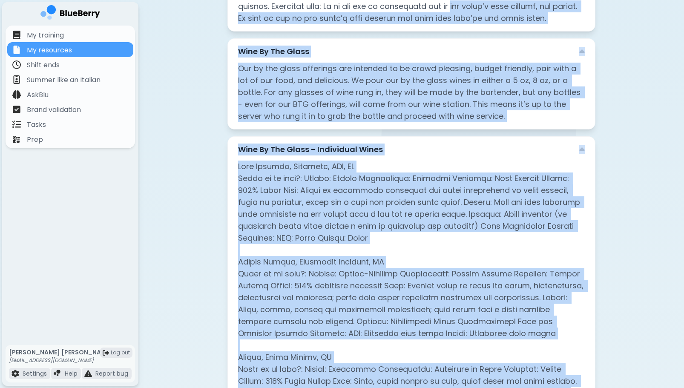
scroll to position [945, 0]
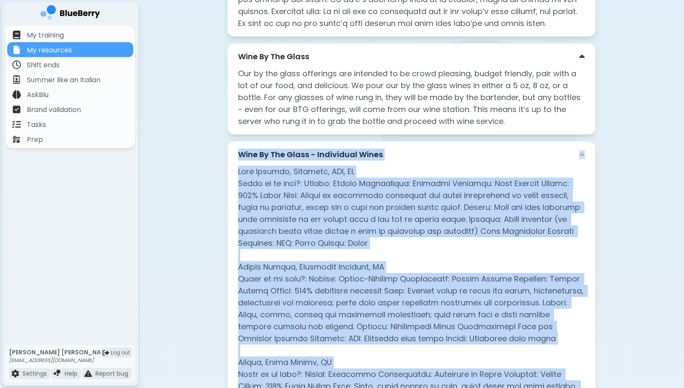
drag, startPoint x: 423, startPoint y: 218, endPoint x: 245, endPoint y: 160, distance: 186.9
copy div "Wine By The Glass - Individual Wines Anna Spinato, Prosecco, DOC, NV Where is i…"
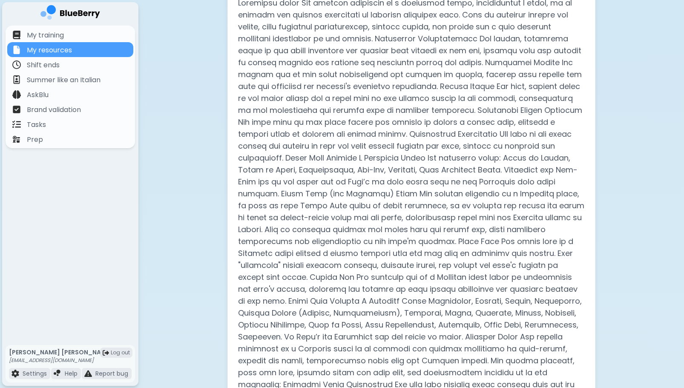
scroll to position [0, 0]
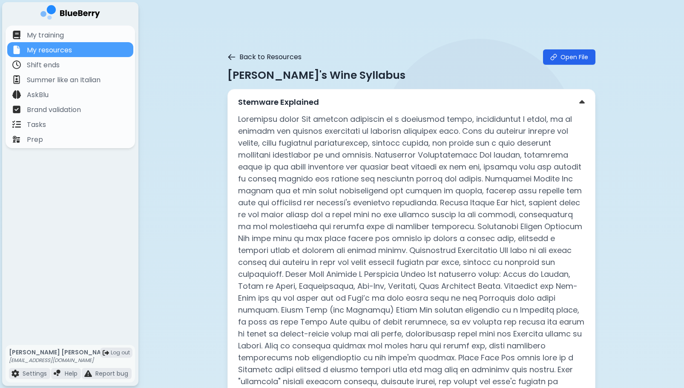
click at [239, 56] on button "Back to Resources" at bounding box center [264, 57] width 74 height 10
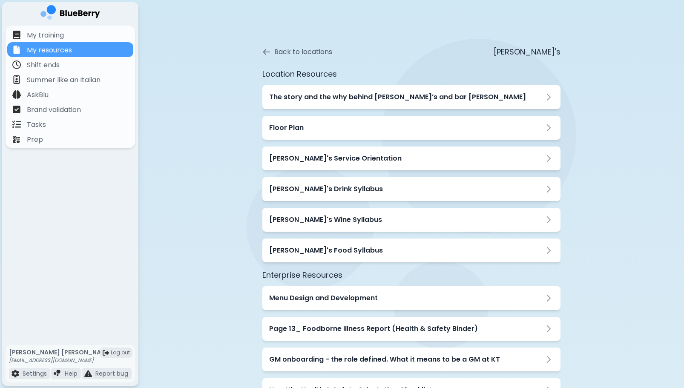
scroll to position [87, 0]
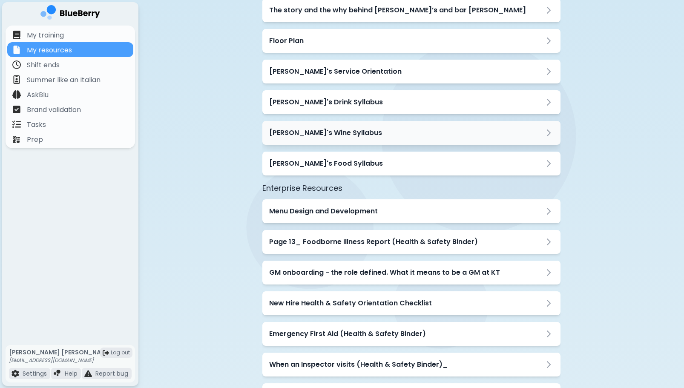
click at [302, 130] on h3 "[PERSON_NAME]'s Wine Syllabus" at bounding box center [325, 133] width 113 height 10
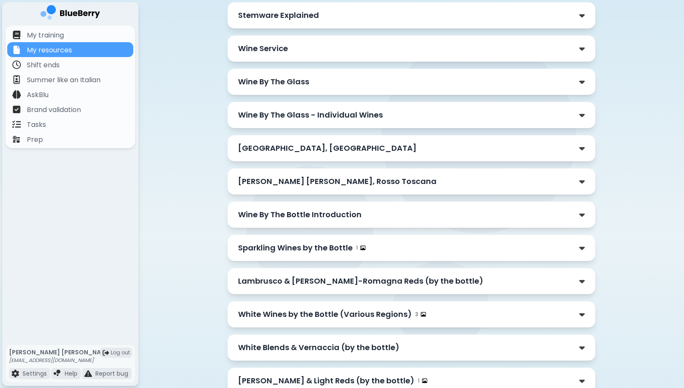
click at [296, 80] on p "Wine By The Glass" at bounding box center [273, 82] width 71 height 12
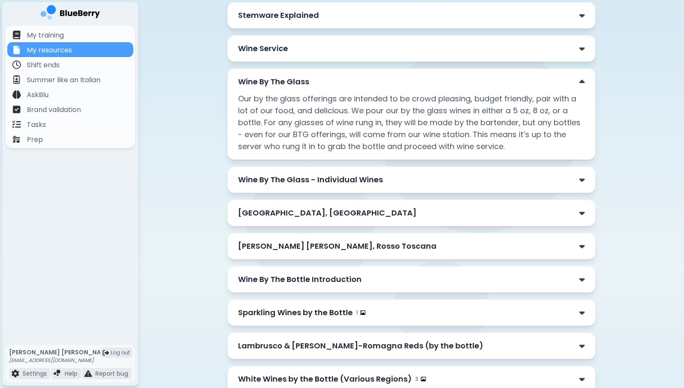
drag, startPoint x: 293, startPoint y: 83, endPoint x: 319, endPoint y: 121, distance: 46.3
click at [293, 83] on p "Wine By The Glass" at bounding box center [273, 82] width 71 height 12
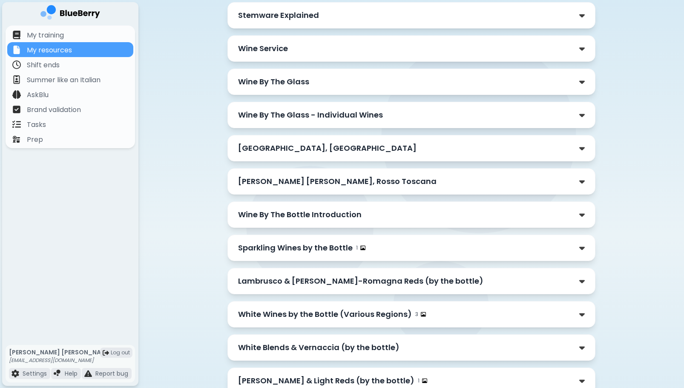
click at [323, 111] on p "Wine By The Glass - Individual Wines" at bounding box center [310, 115] width 145 height 12
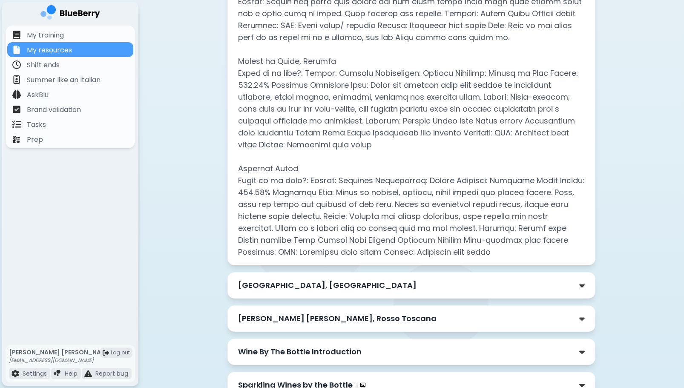
scroll to position [1021, 0]
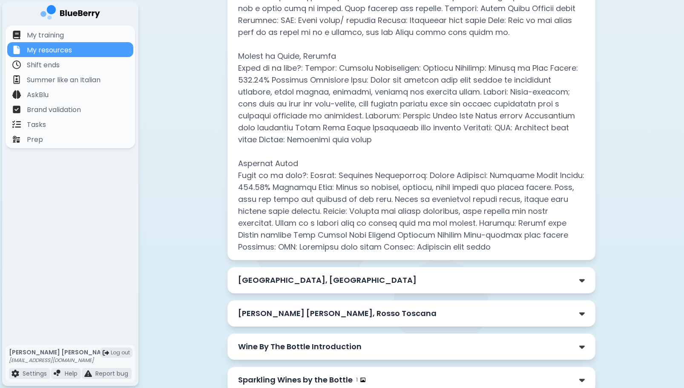
click at [326, 274] on p "[GEOGRAPHIC_DATA], [GEOGRAPHIC_DATA]" at bounding box center [327, 280] width 178 height 12
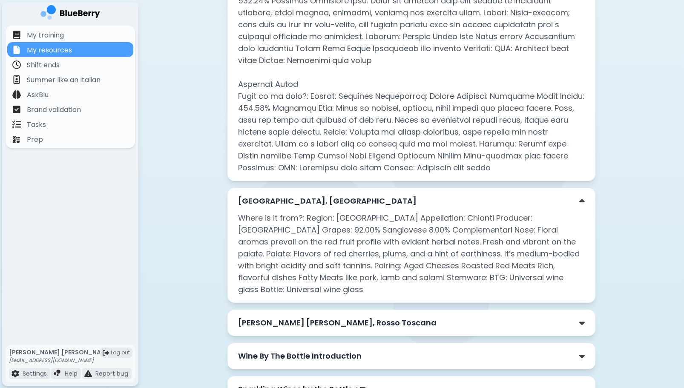
scroll to position [1201, 0]
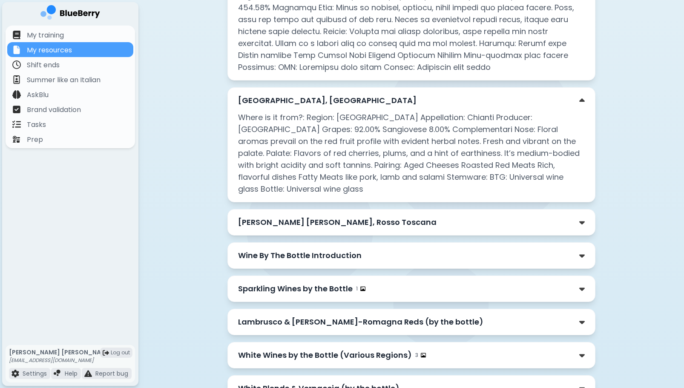
drag, startPoint x: 236, startPoint y: 120, endPoint x: 239, endPoint y: 103, distance: 16.8
click at [236, 119] on div "Castello di Querceto, Chianti Where is it from?: Region: Toscana Appellation: C…" at bounding box center [411, 144] width 368 height 115
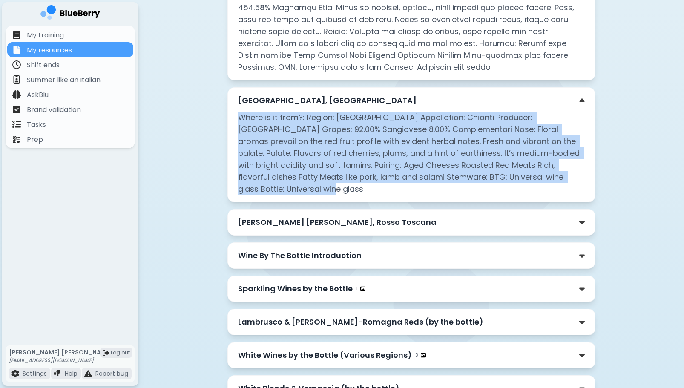
drag, startPoint x: 239, startPoint y: 100, endPoint x: 576, endPoint y: 161, distance: 343.1
click at [576, 161] on p "Where is it from?: Region: Toscana Appellation: Chianti Producer: Castello di Q…" at bounding box center [411, 153] width 347 height 83
copy p "Where is it from?: Region: Toscana Appellation: Chianti Producer: Castello di Q…"
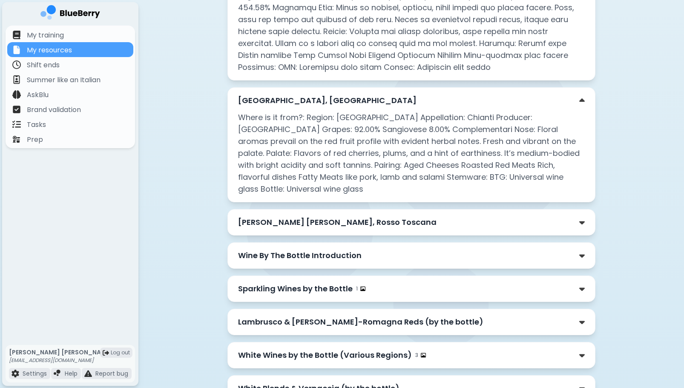
click at [280, 216] on p "[PERSON_NAME] [PERSON_NAME], Rosso Toscana" at bounding box center [337, 222] width 198 height 12
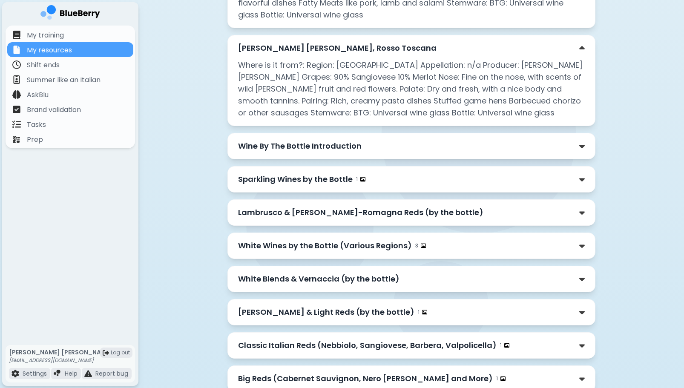
scroll to position [1394, 0]
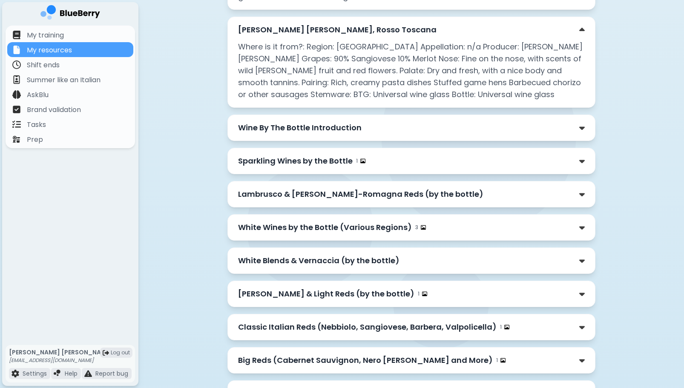
click at [294, 122] on p "Wine By The Bottle Introduction" at bounding box center [300, 128] width 124 height 12
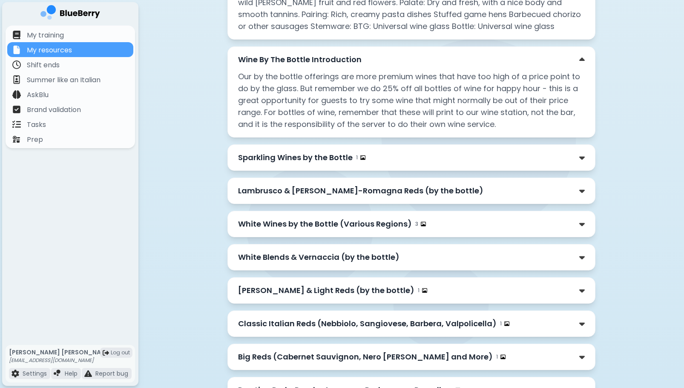
scroll to position [1517, 0]
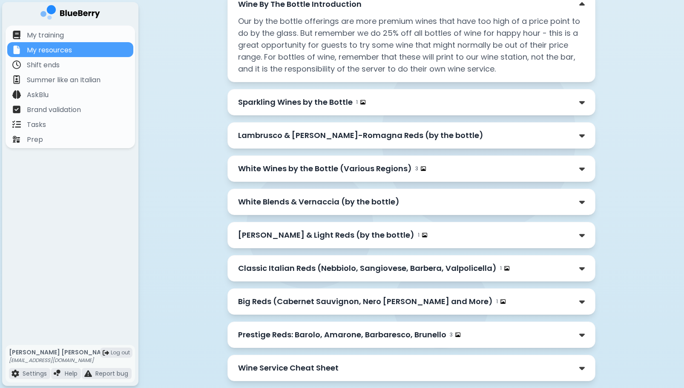
click at [272, 96] on p "Sparkling Wines by the Bottle" at bounding box center [295, 102] width 115 height 12
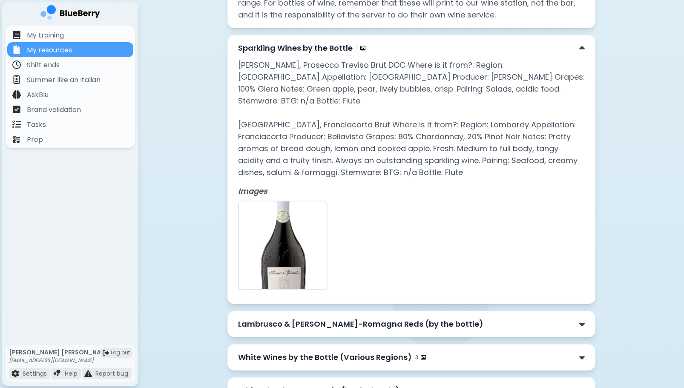
scroll to position [1684, 0]
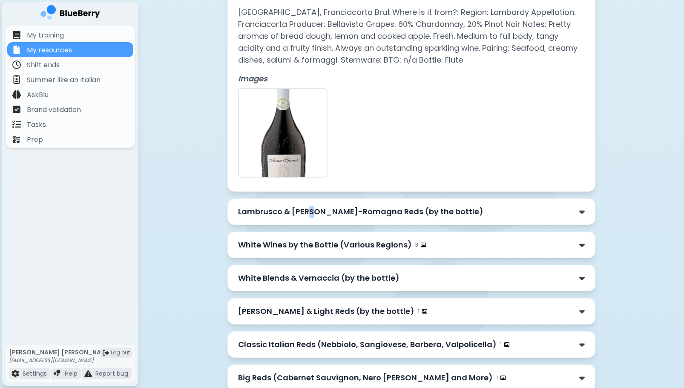
click at [308, 206] on p "Lambrusco & [PERSON_NAME]-Romagna Reds (by the bottle)" at bounding box center [360, 212] width 245 height 12
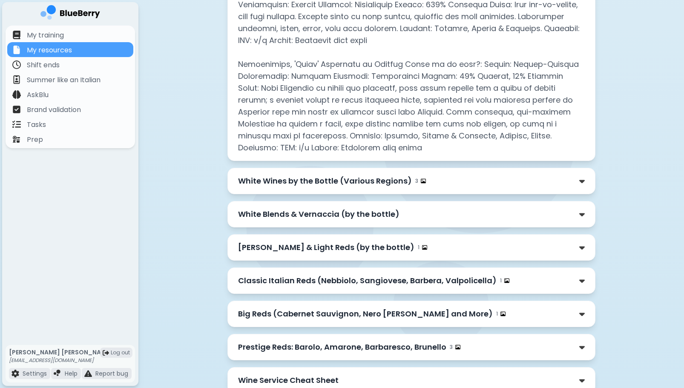
scroll to position [1920, 0]
click at [341, 175] on p "White Wines by the Bottle (Various Regions)" at bounding box center [325, 181] width 174 height 12
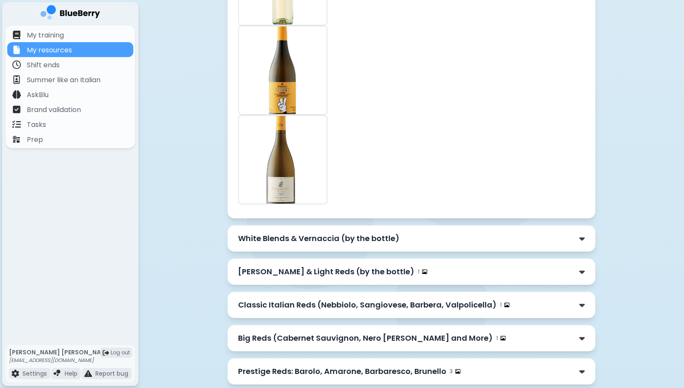
scroll to position [2419, 0]
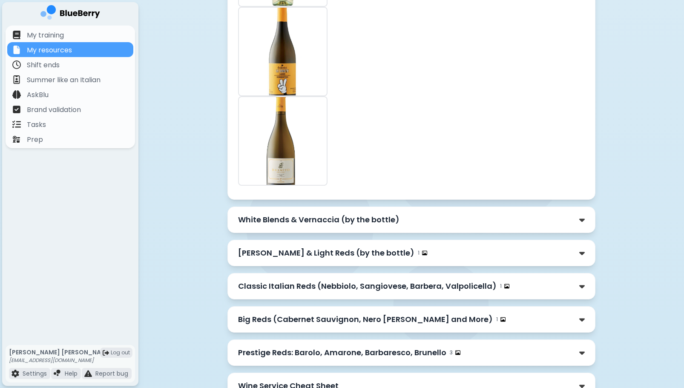
click at [283, 214] on p "White Blends & Vernaccia (by the bottle)" at bounding box center [318, 220] width 161 height 12
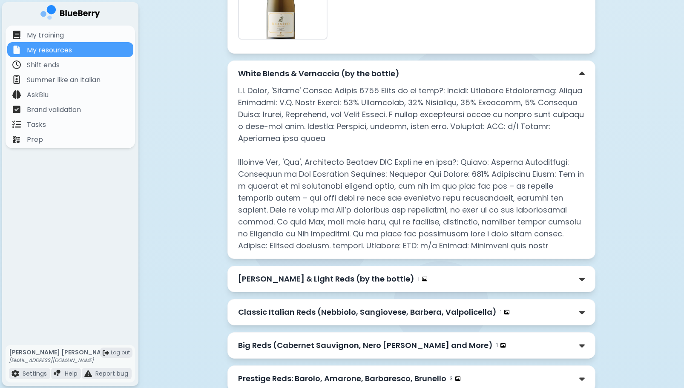
scroll to position [2597, 0]
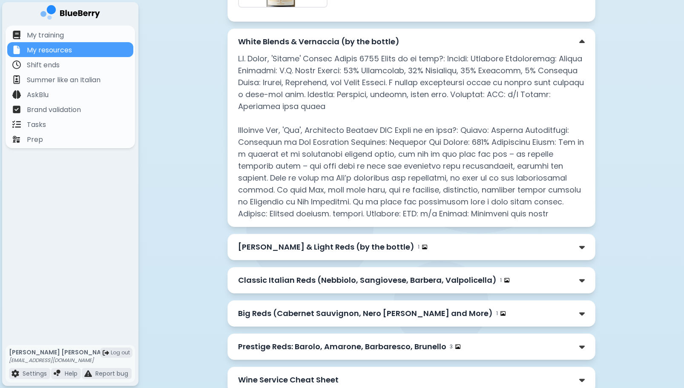
click at [311, 241] on p "[PERSON_NAME] & Light Reds (by the bottle)" at bounding box center [326, 247] width 176 height 12
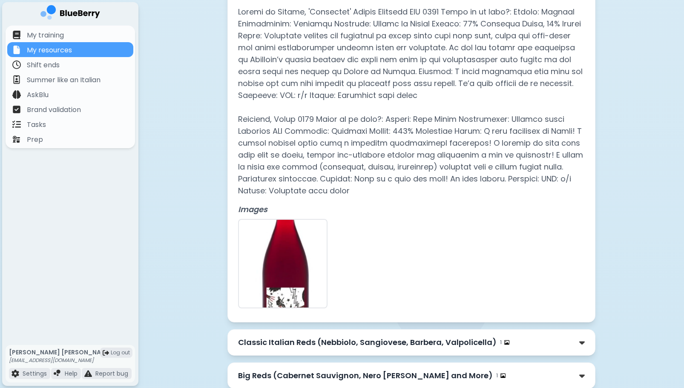
scroll to position [2912, 0]
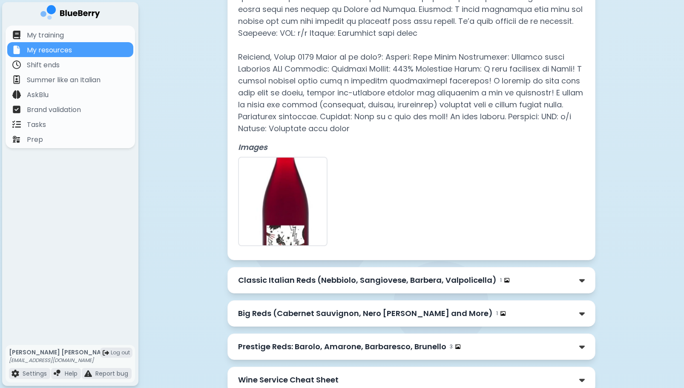
click at [470, 274] on p "Classic Italian Reds (Nebbiolo, Sangiovese, Barbera, Valpolicella)" at bounding box center [367, 280] width 259 height 12
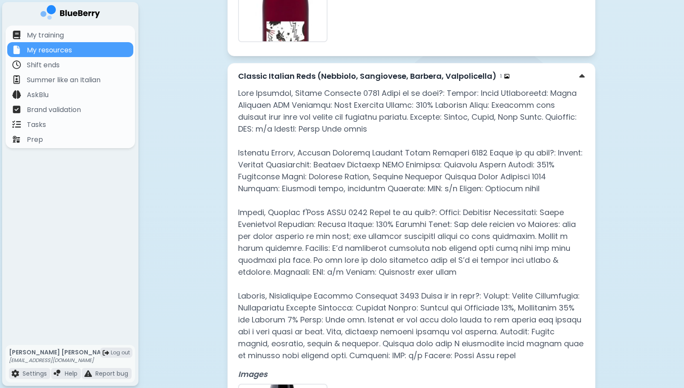
scroll to position [3115, 0]
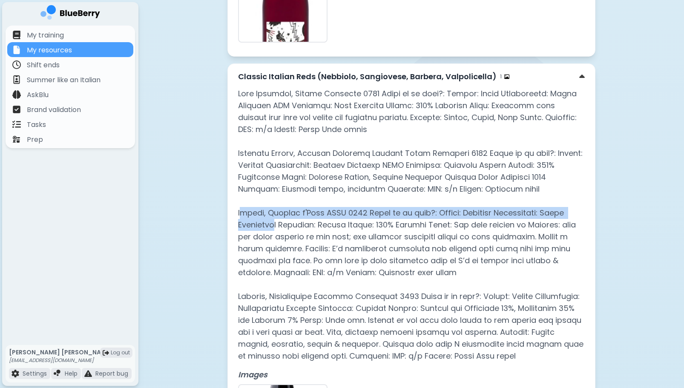
drag, startPoint x: 243, startPoint y: 177, endPoint x: 278, endPoint y: 188, distance: 37.0
click at [278, 188] on p at bounding box center [411, 225] width 347 height 274
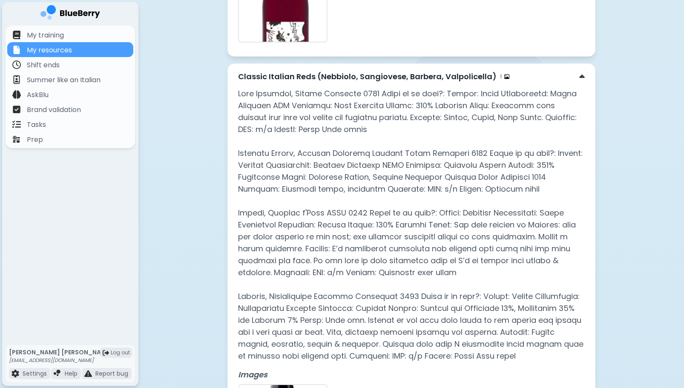
click at [284, 202] on p at bounding box center [411, 225] width 347 height 274
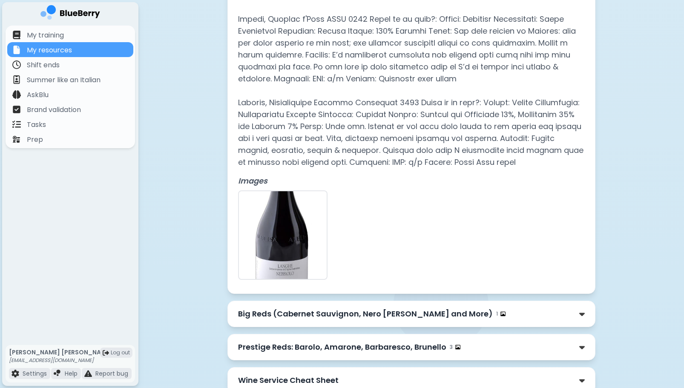
scroll to position [3309, 0]
click at [580, 309] on img at bounding box center [582, 313] width 6 height 9
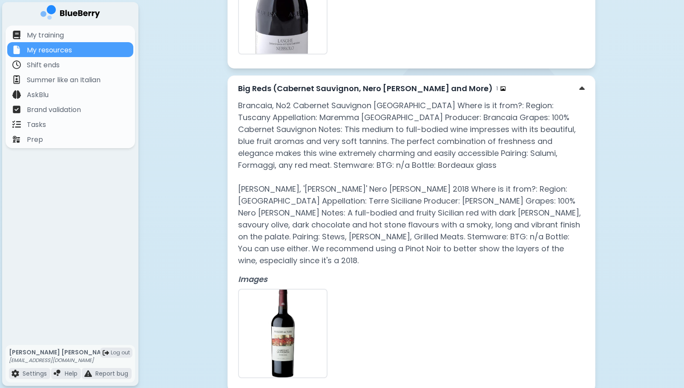
scroll to position [3535, 0]
click at [271, 289] on img at bounding box center [283, 333] width 88 height 88
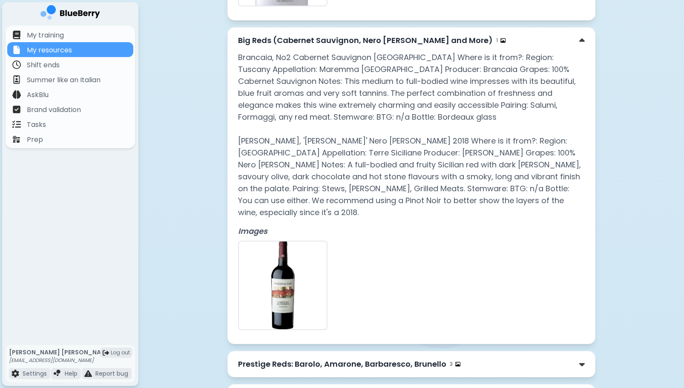
scroll to position [3588, 0]
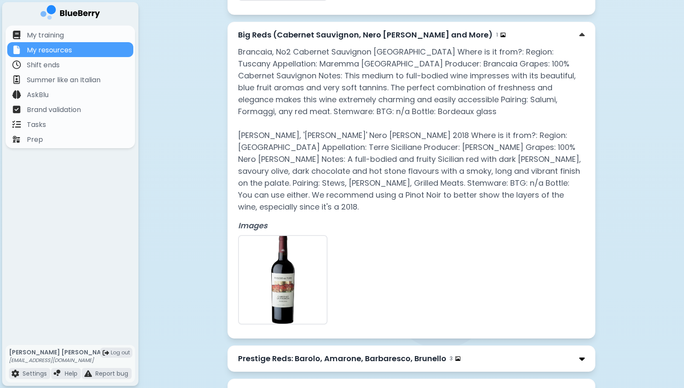
click at [579, 354] on img at bounding box center [582, 358] width 6 height 9
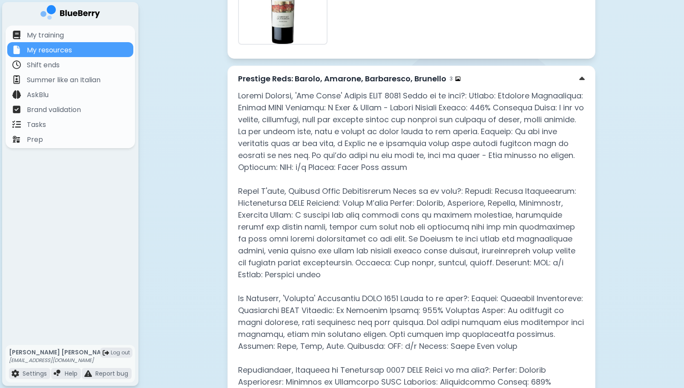
scroll to position [3867, 0]
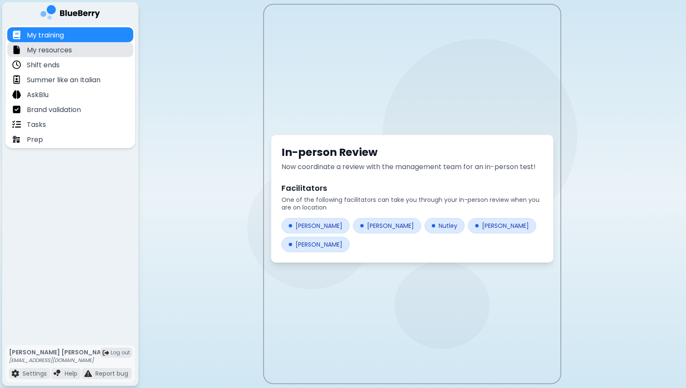
click at [65, 49] on p "My resources" at bounding box center [49, 50] width 45 height 10
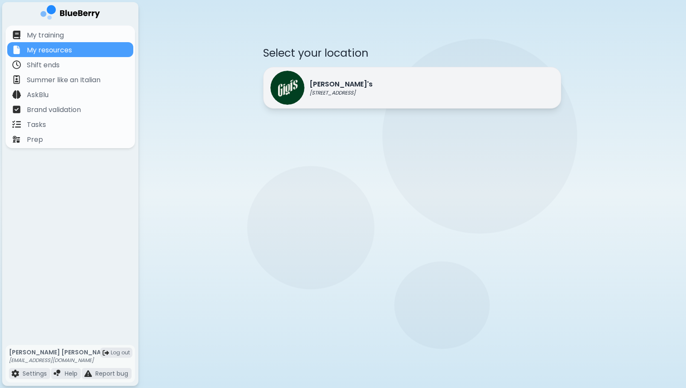
click at [334, 91] on p "[STREET_ADDRESS]" at bounding box center [341, 92] width 63 height 7
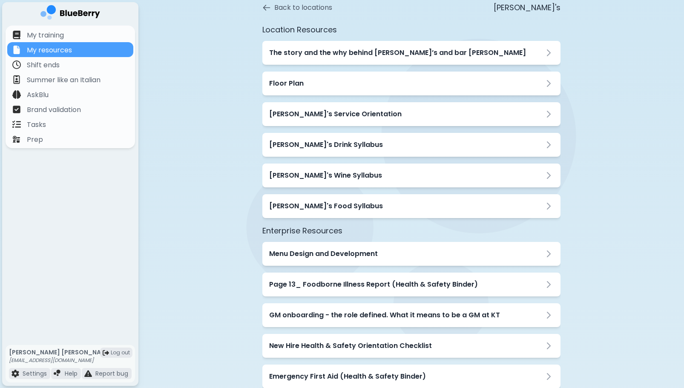
scroll to position [96, 0]
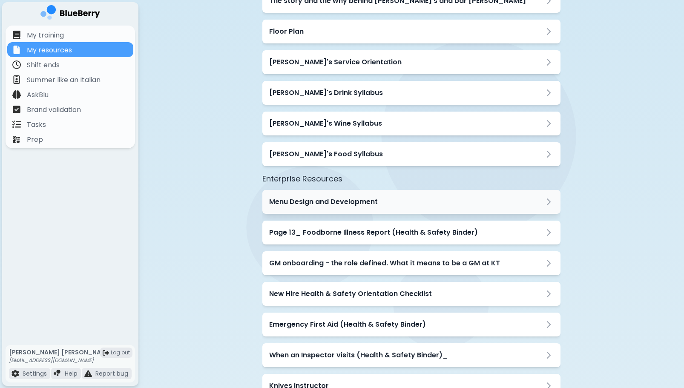
click at [287, 201] on h3 "Menu Design and Development" at bounding box center [323, 202] width 109 height 10
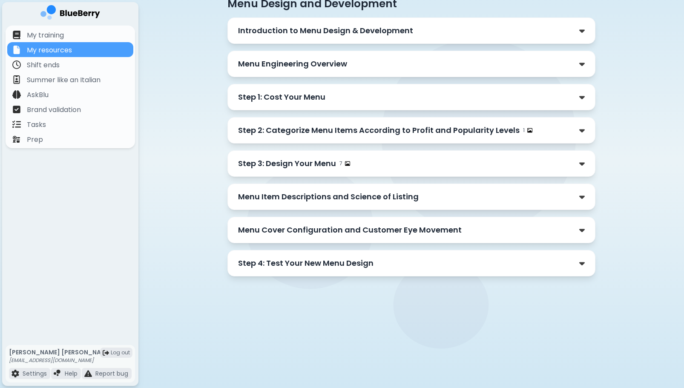
click at [287, 201] on p "Menu Item Descriptions and Science of Listing" at bounding box center [328, 197] width 181 height 12
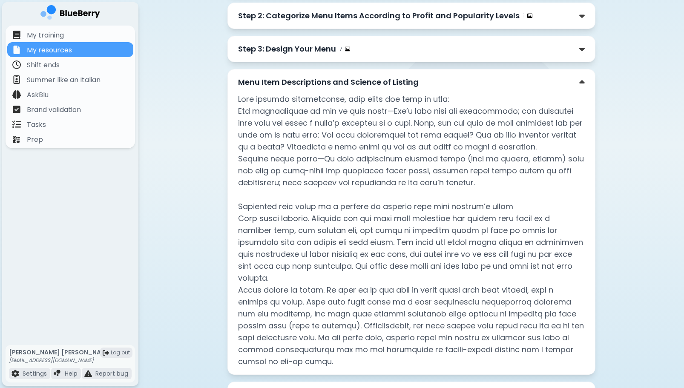
scroll to position [253, 0]
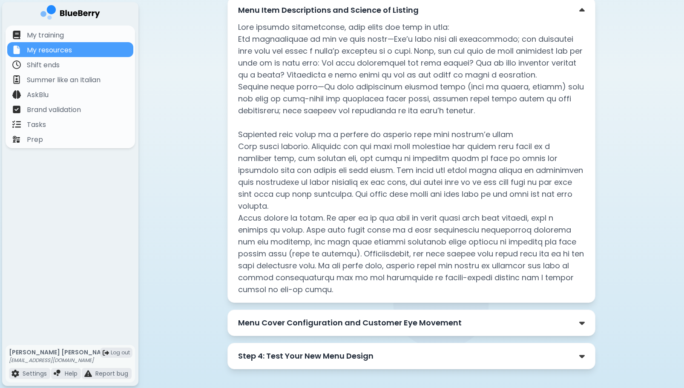
click at [356, 317] on p "Menu Cover Configuration and Customer Eye Movement" at bounding box center [350, 323] width 224 height 12
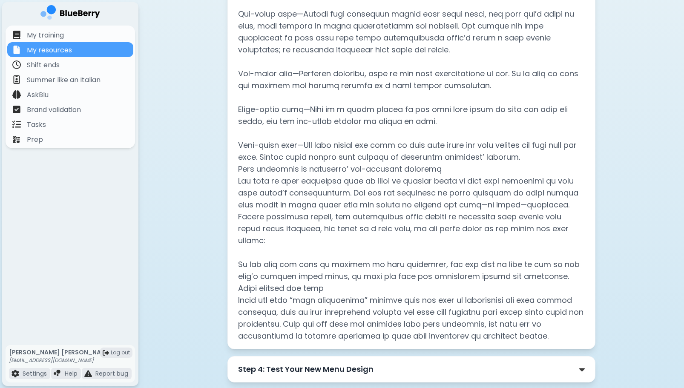
scroll to position [664, 0]
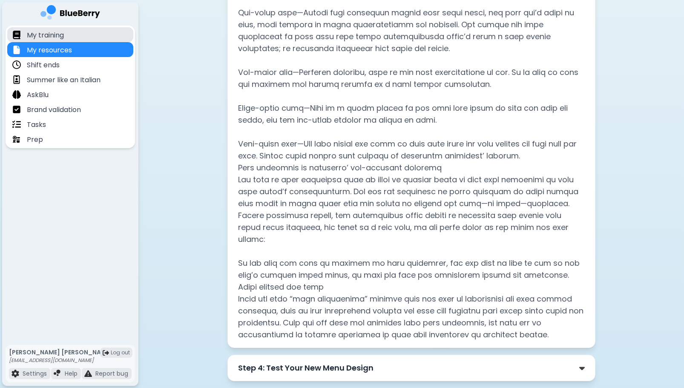
click at [43, 39] on p "My training" at bounding box center [45, 35] width 37 height 10
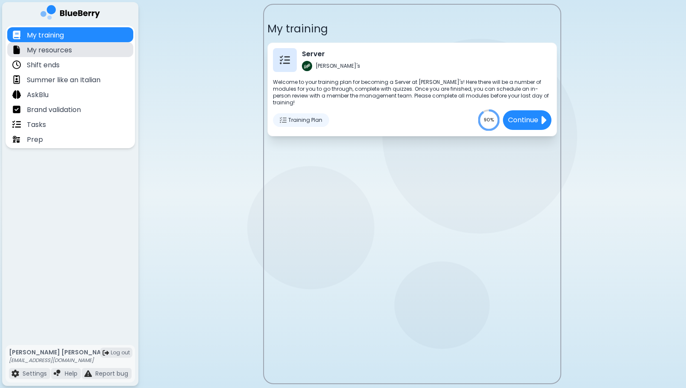
click at [51, 54] on p "My resources" at bounding box center [49, 50] width 45 height 10
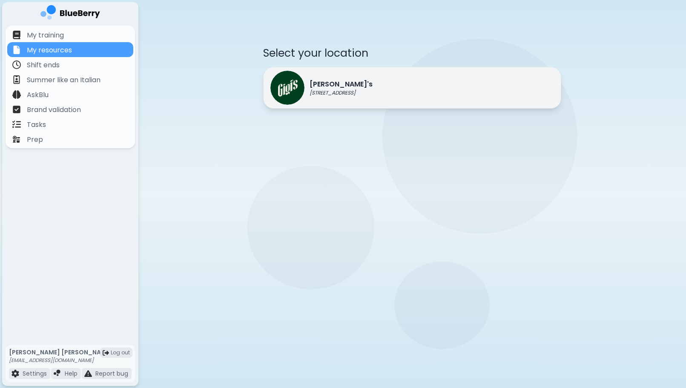
click at [328, 90] on p "[STREET_ADDRESS]" at bounding box center [341, 92] width 63 height 7
